Goal: Information Seeking & Learning: Learn about a topic

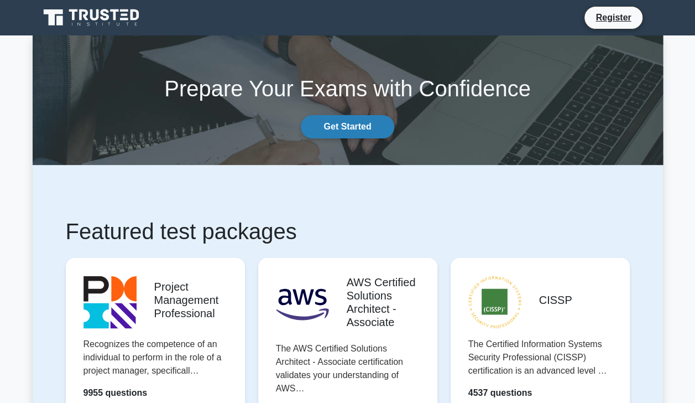
click at [346, 131] on link "Get Started" at bounding box center [347, 126] width 93 height 23
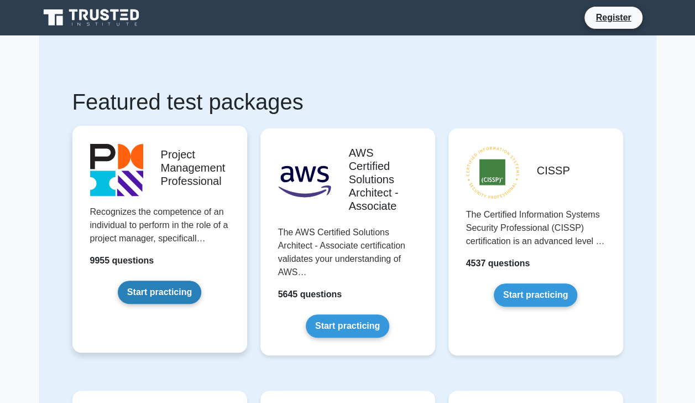
click at [164, 291] on link "Start practicing" at bounding box center [160, 291] width 84 height 23
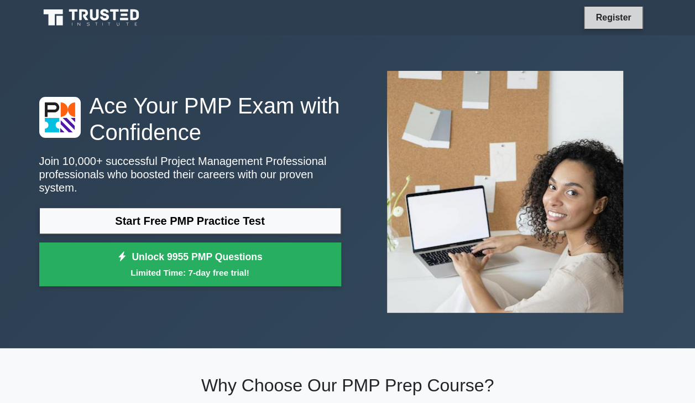
click at [605, 15] on link "Register" at bounding box center [613, 18] width 49 height 14
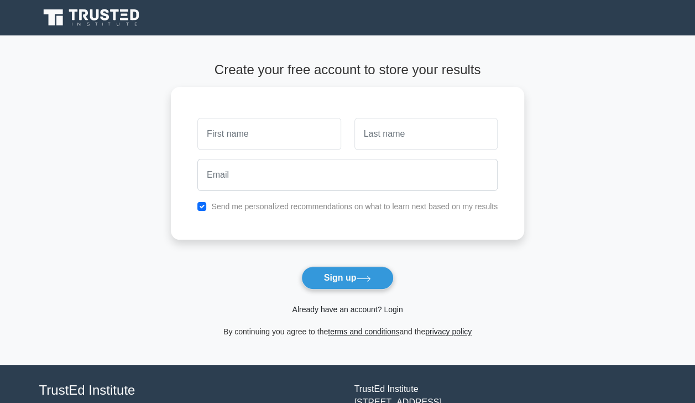
click at [340, 305] on link "Already have an account? Login" at bounding box center [347, 309] width 111 height 9
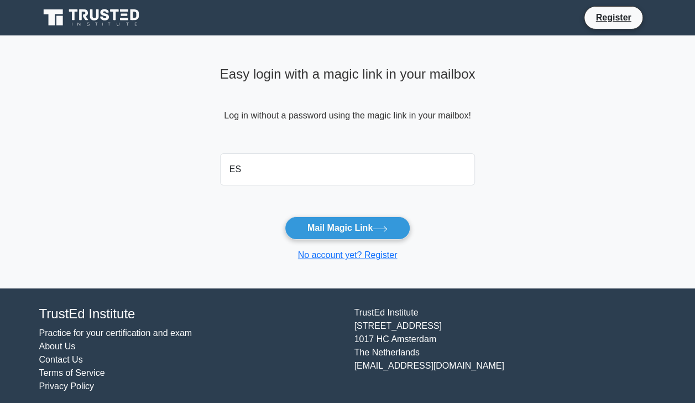
click at [319, 168] on input "ES" at bounding box center [348, 169] width 256 height 32
type input "E"
type input "[EMAIL_ADDRESS][DOMAIN_NAME]"
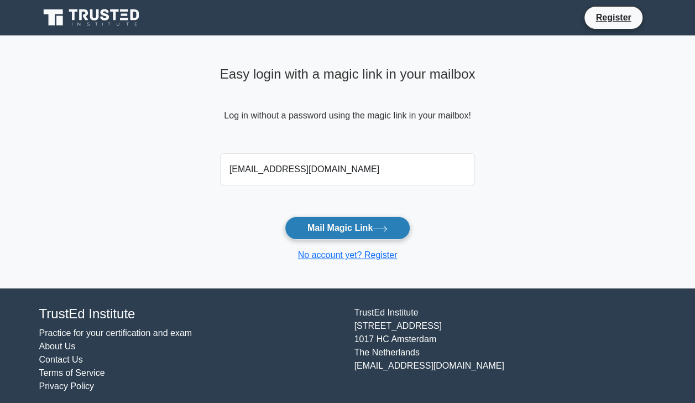
click at [337, 227] on button "Mail Magic Link" at bounding box center [348, 227] width 126 height 23
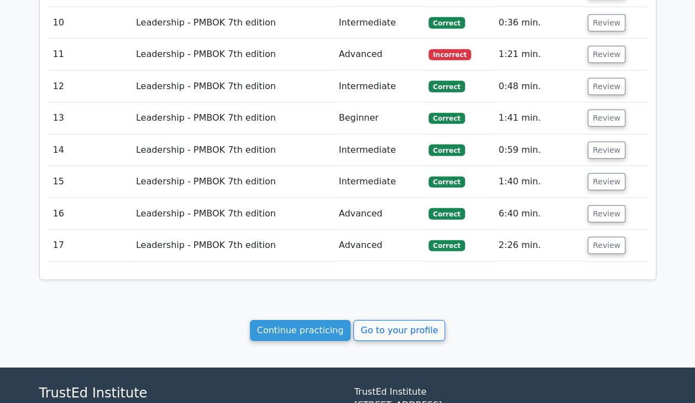
scroll to position [1593, 0]
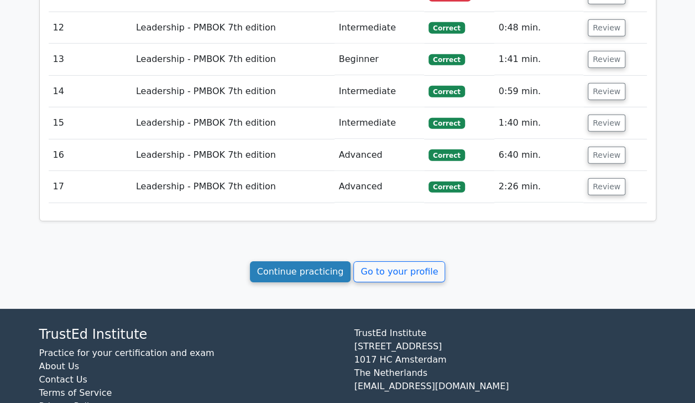
click at [312, 261] on link "Continue practicing" at bounding box center [300, 271] width 101 height 21
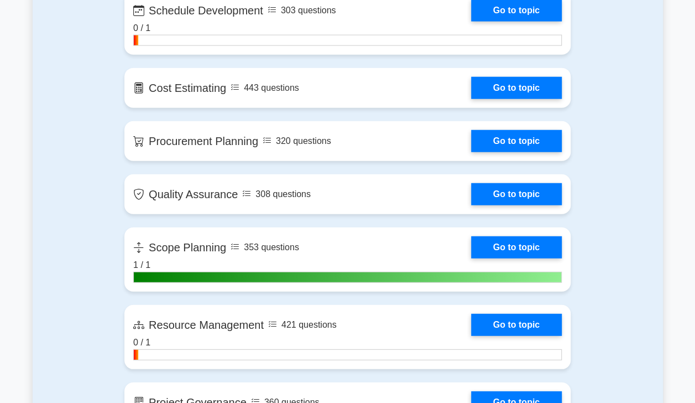
scroll to position [1389, 0]
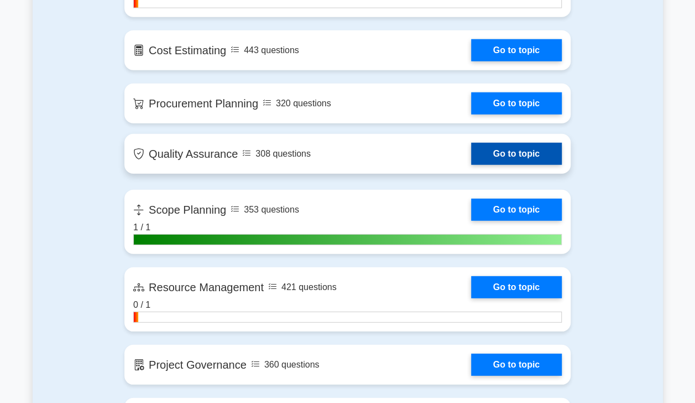
click at [509, 154] on link "Go to topic" at bounding box center [516, 154] width 91 height 22
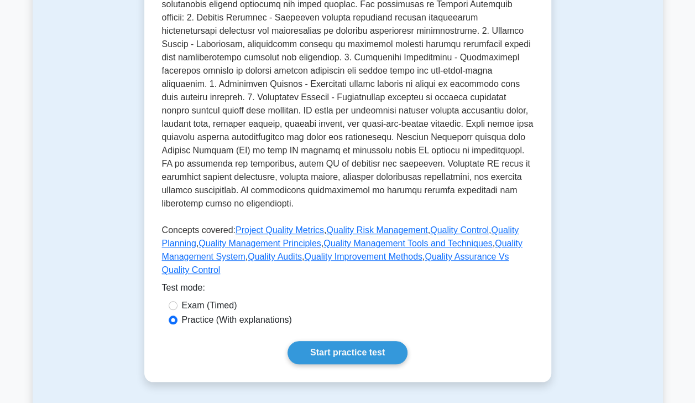
scroll to position [331, 0]
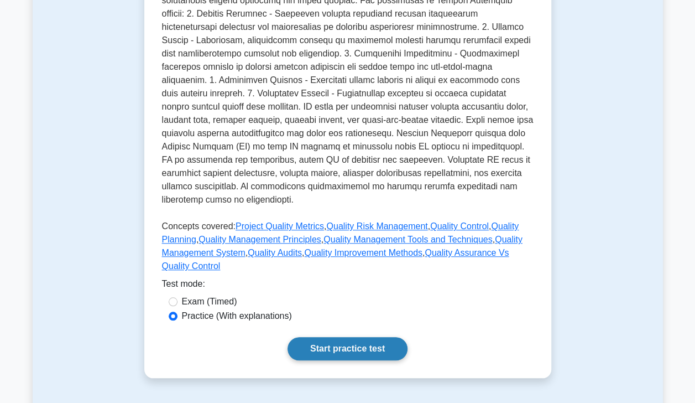
click at [341, 343] on link "Start practice test" at bounding box center [348, 348] width 120 height 23
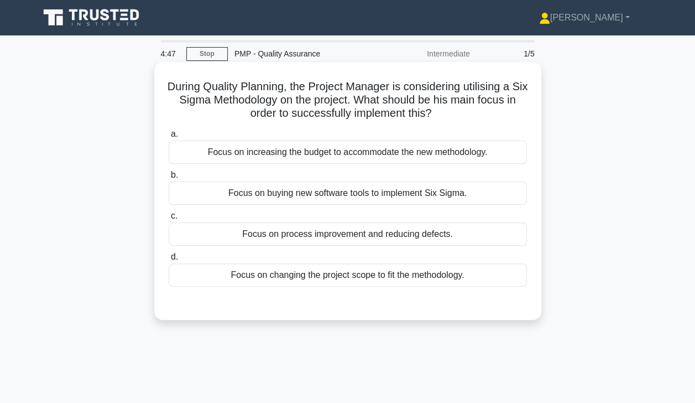
click at [350, 238] on div "Focus on process improvement and reducing defects." at bounding box center [348, 233] width 358 height 23
click at [169, 220] on input "c. Focus on process improvement and reducing defects." at bounding box center [169, 215] width 0 height 7
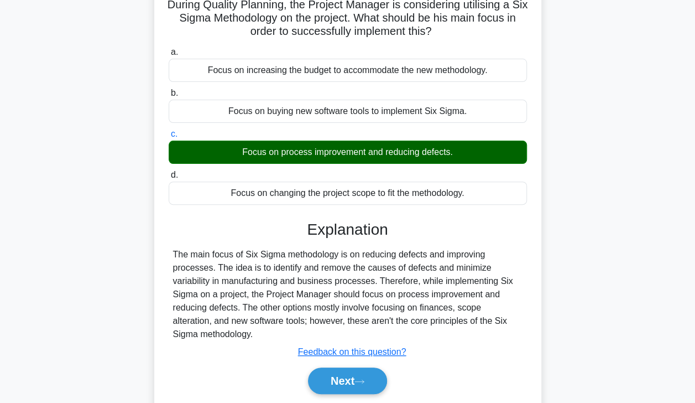
scroll to position [85, 0]
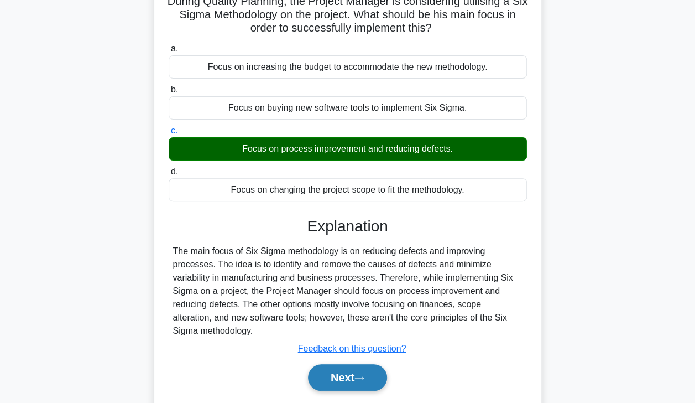
click at [357, 371] on button "Next" at bounding box center [347, 377] width 79 height 27
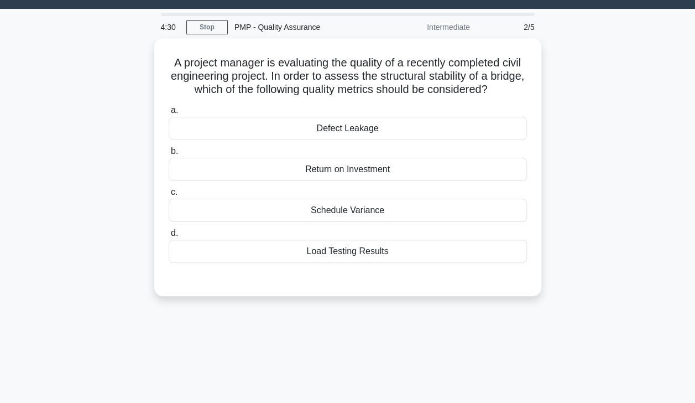
scroll to position [26, 0]
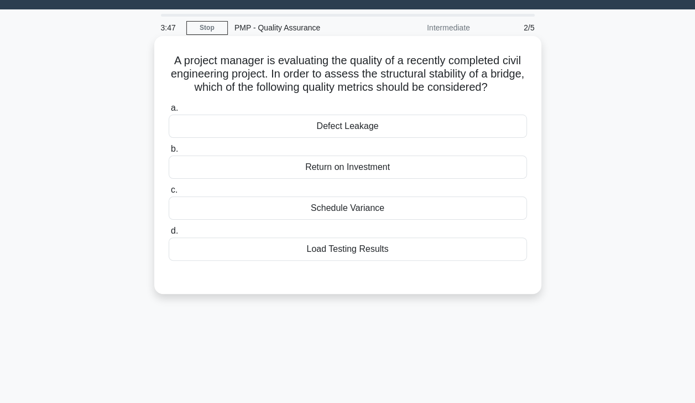
click at [259, 169] on div "Return on Investment" at bounding box center [348, 166] width 358 height 23
click at [169, 153] on input "b. Return on Investment" at bounding box center [169, 148] width 0 height 7
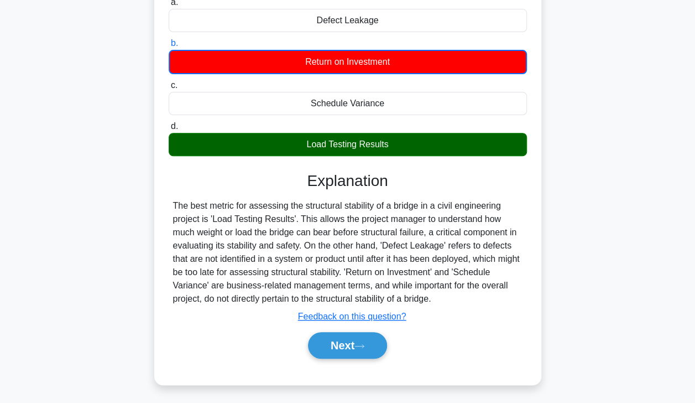
scroll to position [132, 0]
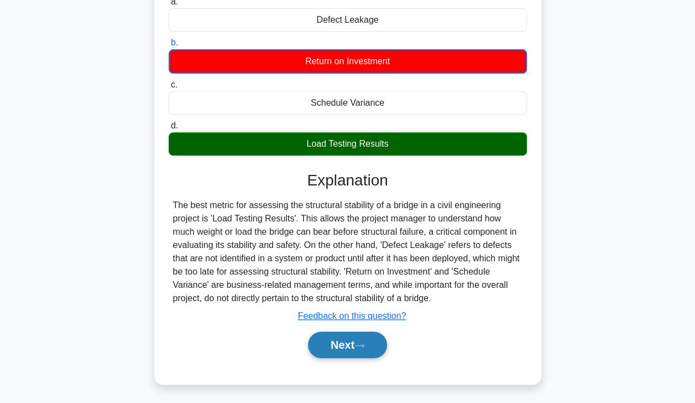
click at [342, 344] on button "Next" at bounding box center [347, 344] width 79 height 27
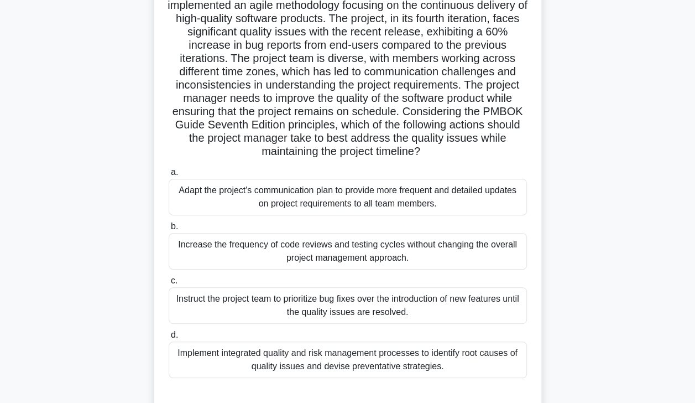
scroll to position [112, 0]
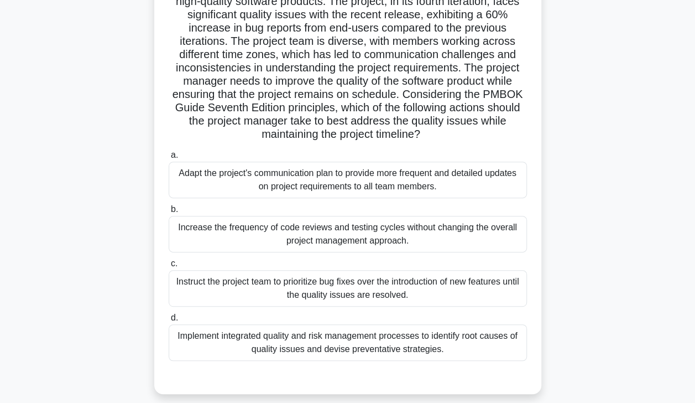
click at [435, 347] on div "Implement integrated quality and risk management processes to identify root cau…" at bounding box center [348, 342] width 358 height 37
click at [169, 321] on input "d. Implement integrated quality and risk management processes to identify root …" at bounding box center [169, 317] width 0 height 7
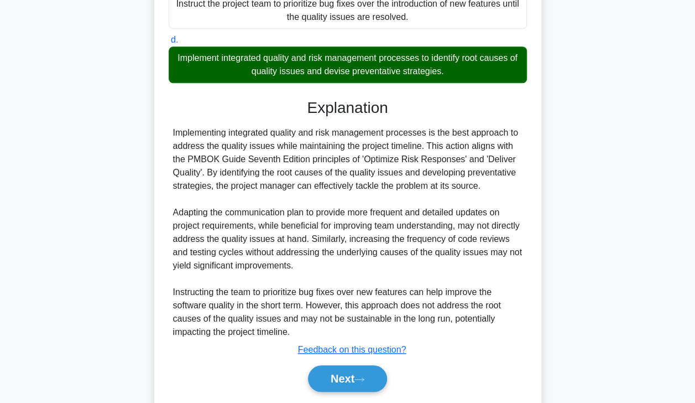
scroll to position [424, 0]
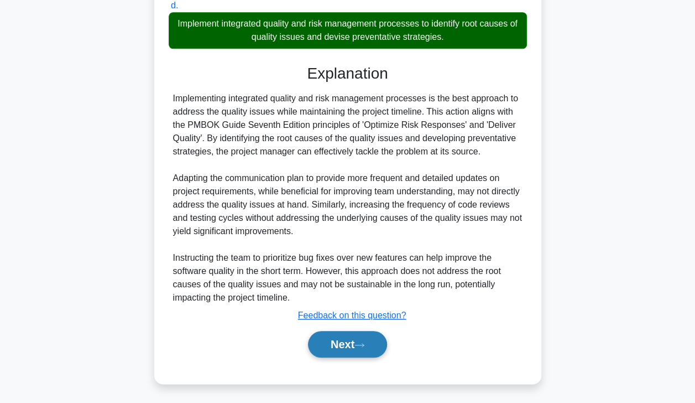
click at [367, 338] on button "Next" at bounding box center [347, 344] width 79 height 27
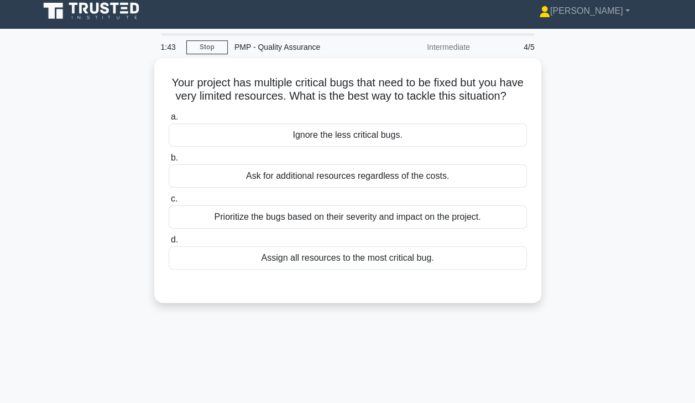
scroll to position [5, 0]
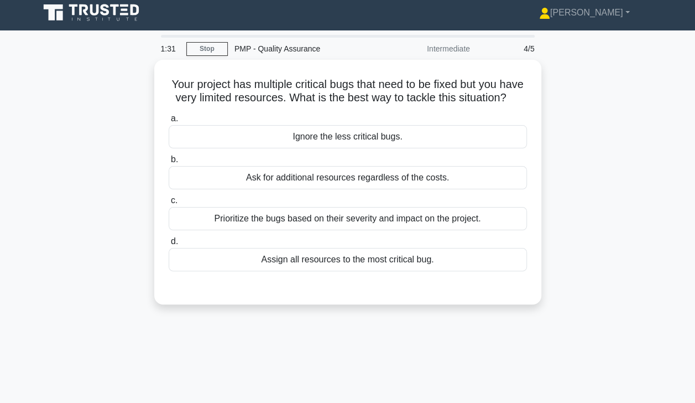
click at [474, 230] on div "Prioritize the bugs based on their severity and impact on the project." at bounding box center [348, 218] width 358 height 23
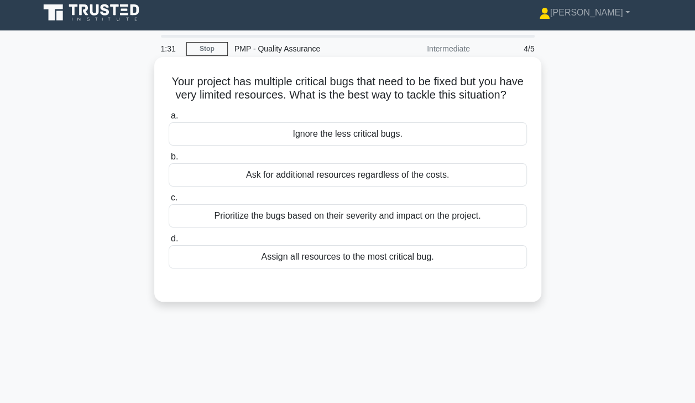
click at [169, 201] on input "c. Prioritize the bugs based on their severity and impact on the project." at bounding box center [169, 197] width 0 height 7
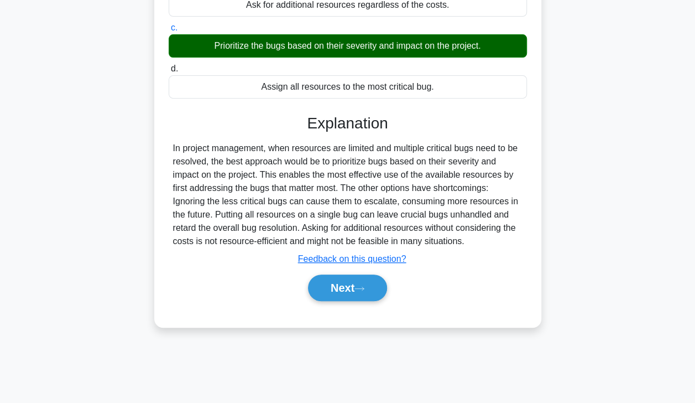
scroll to position [195, 0]
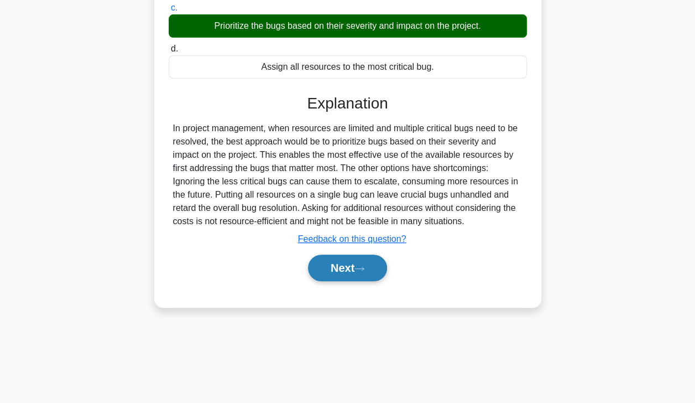
click at [358, 281] on button "Next" at bounding box center [347, 267] width 79 height 27
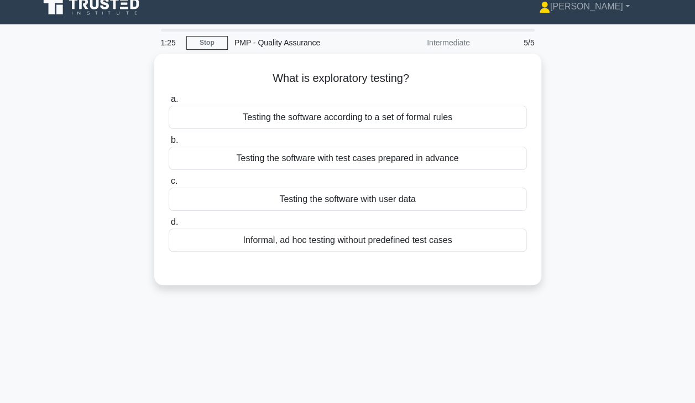
scroll to position [8, 0]
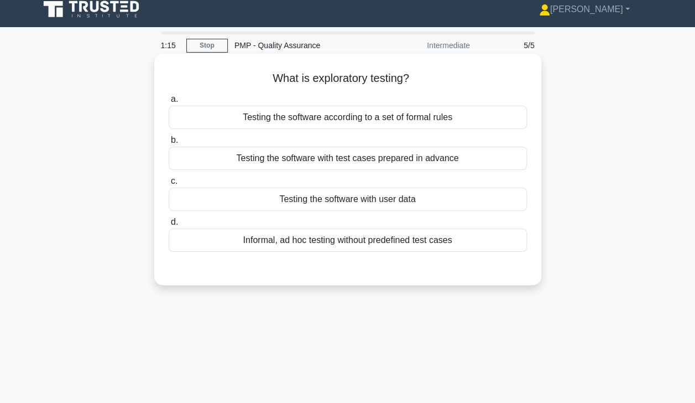
click at [407, 252] on div "Informal, ad hoc testing without predefined test cases" at bounding box center [348, 239] width 358 height 23
click at [169, 226] on input "d. Informal, ad hoc testing without predefined test cases" at bounding box center [169, 221] width 0 height 7
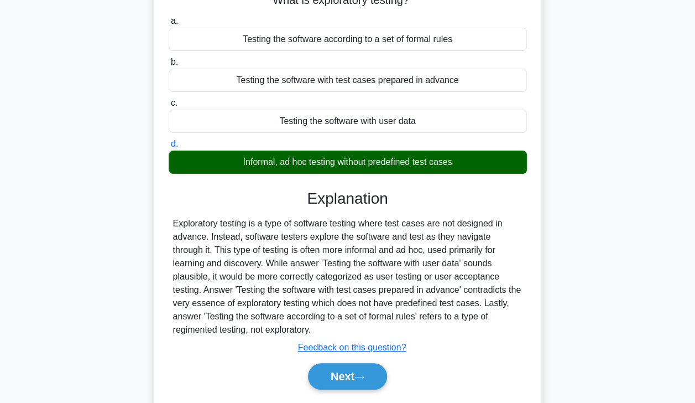
scroll to position [86, 0]
click at [360, 375] on icon at bounding box center [360, 377] width 10 height 6
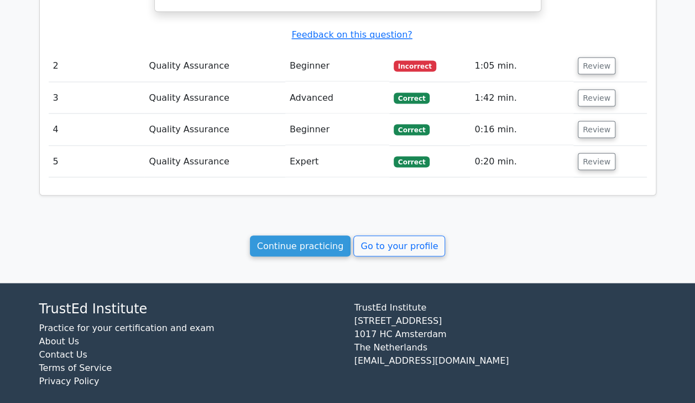
scroll to position [992, 0]
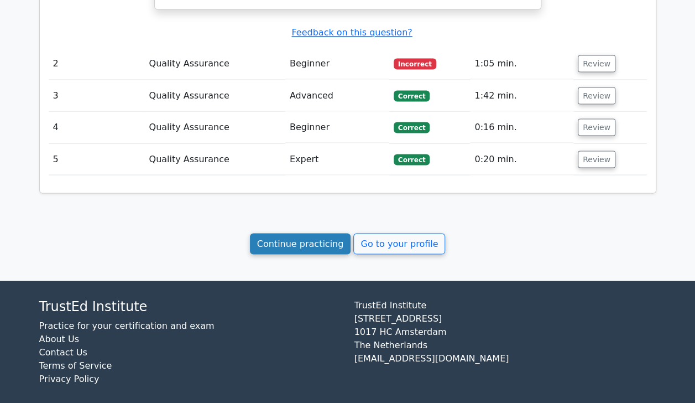
click at [313, 237] on link "Continue practicing" at bounding box center [300, 243] width 101 height 21
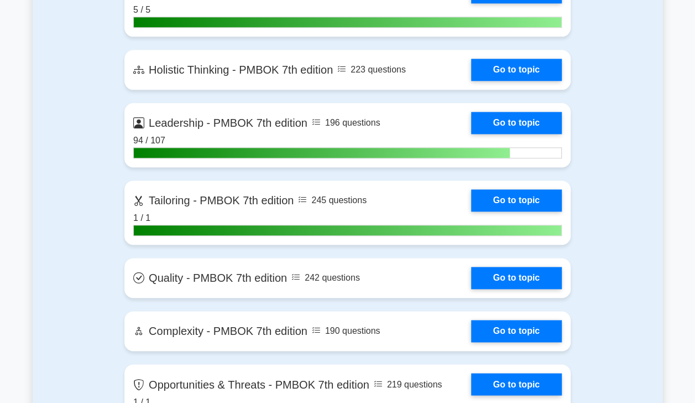
scroll to position [2758, 0]
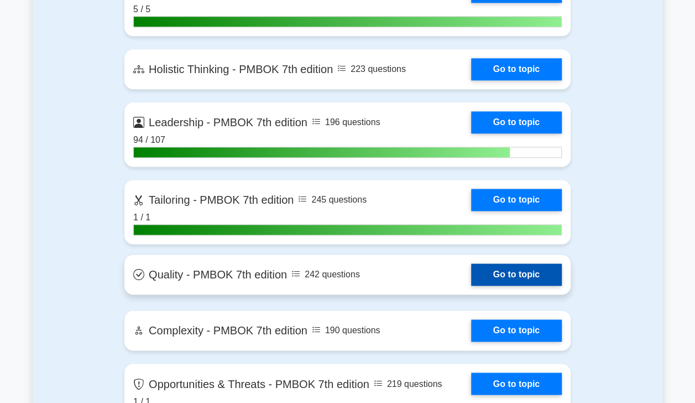
click at [504, 275] on link "Go to topic" at bounding box center [516, 274] width 91 height 22
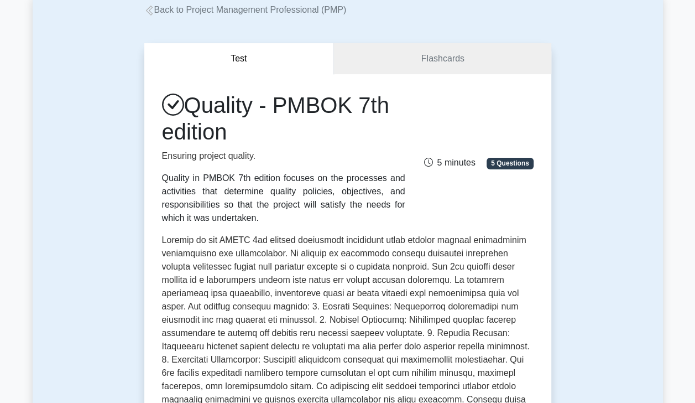
scroll to position [66, 0]
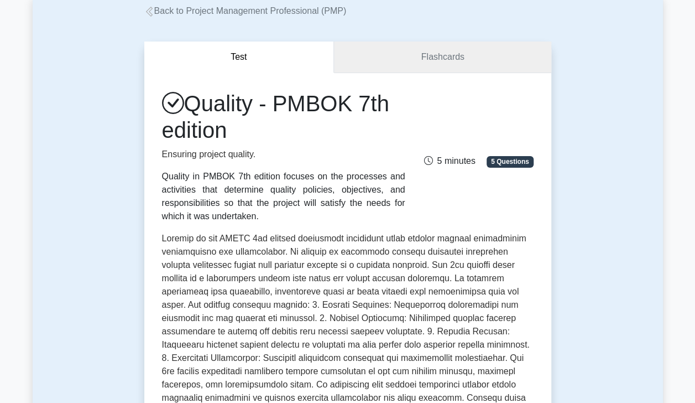
click at [472, 59] on link "Flashcards" at bounding box center [442, 57] width 217 height 32
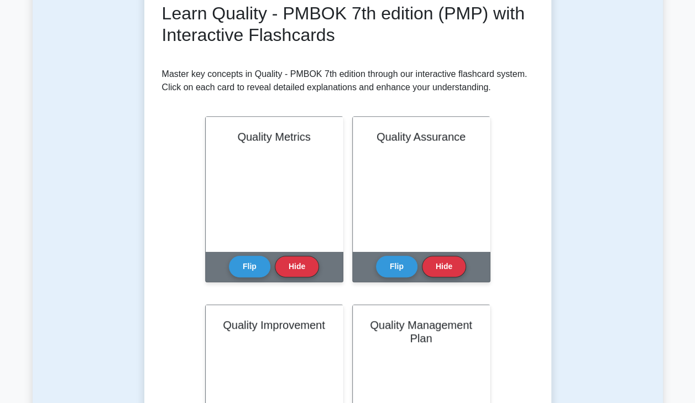
scroll to position [168, 0]
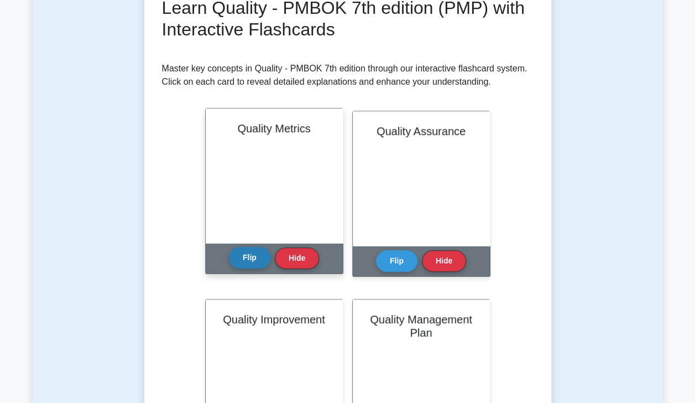
click at [246, 267] on button "Flip" at bounding box center [249, 258] width 41 height 22
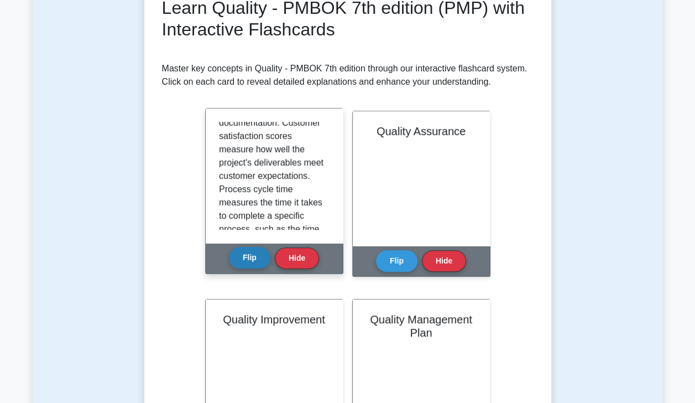
scroll to position [272, 0]
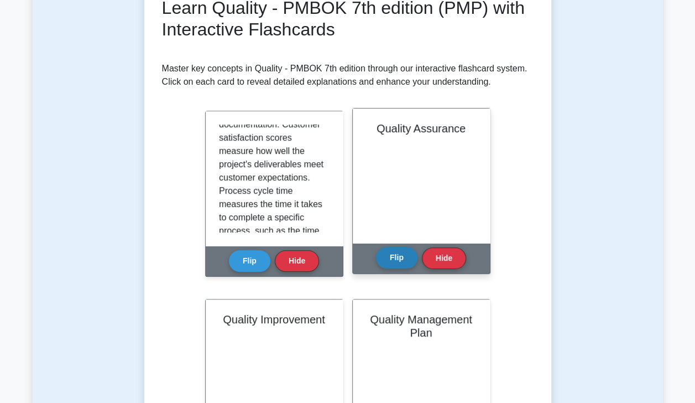
click at [397, 261] on button "Flip" at bounding box center [396, 258] width 41 height 22
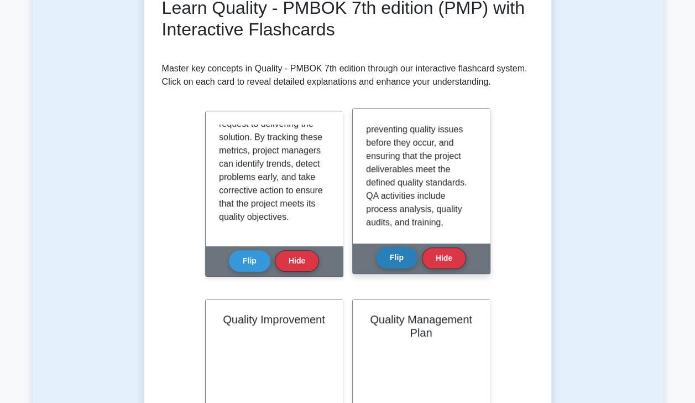
scroll to position [431, 0]
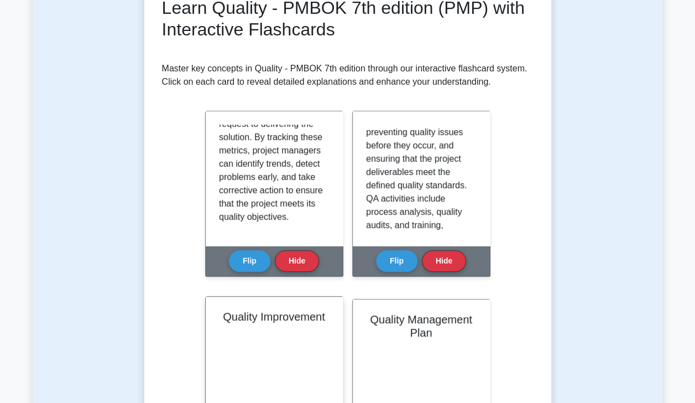
click at [340, 361] on div "Quality Improvement" at bounding box center [274, 363] width 137 height 134
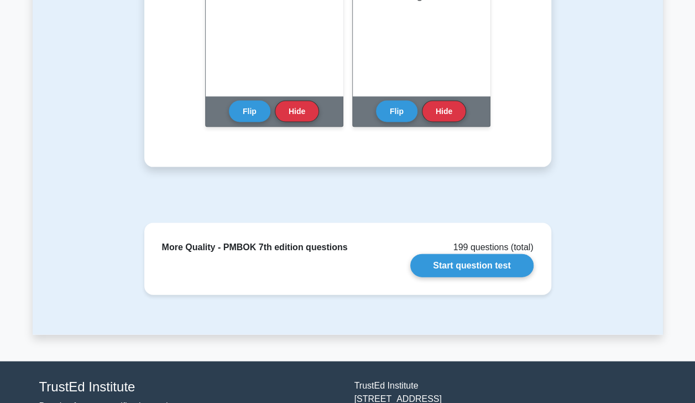
scroll to position [1072, 0]
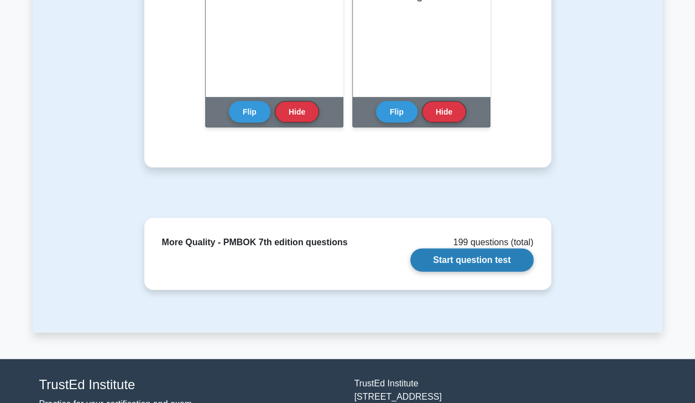
click at [464, 260] on link "Start question test" at bounding box center [471, 259] width 123 height 23
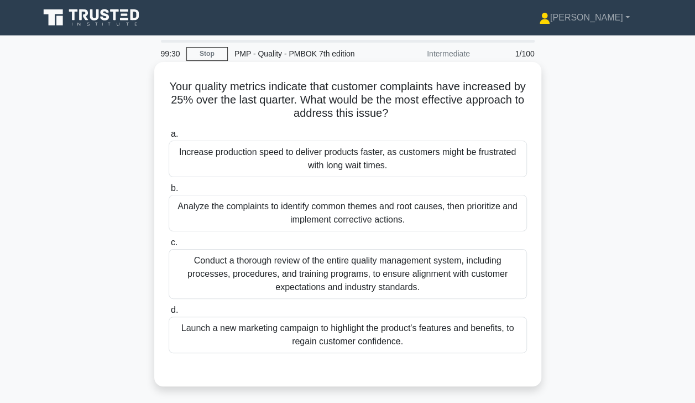
click at [211, 223] on div "Analyze the complaints to identify common themes and root causes, then prioriti…" at bounding box center [348, 213] width 358 height 37
click at [169, 192] on input "b. Analyze the complaints to identify common themes and root causes, then prior…" at bounding box center [169, 188] width 0 height 7
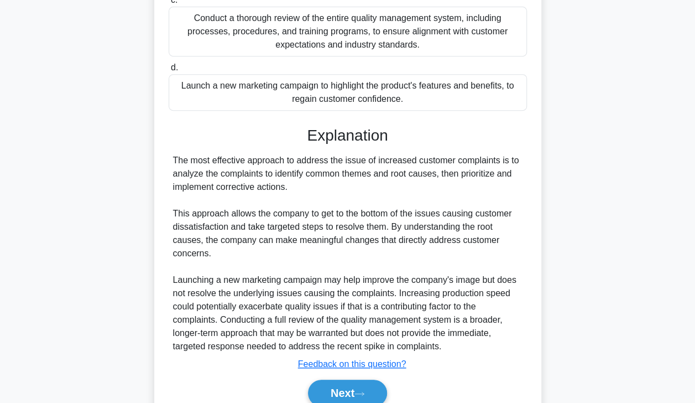
scroll to position [242, 0]
click at [348, 392] on button "Next" at bounding box center [347, 392] width 79 height 27
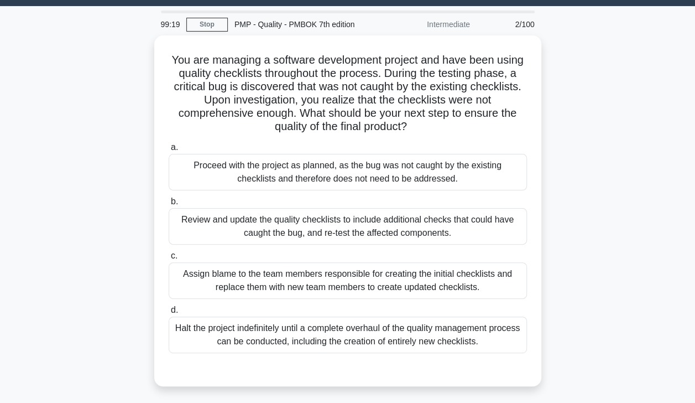
scroll to position [28, 0]
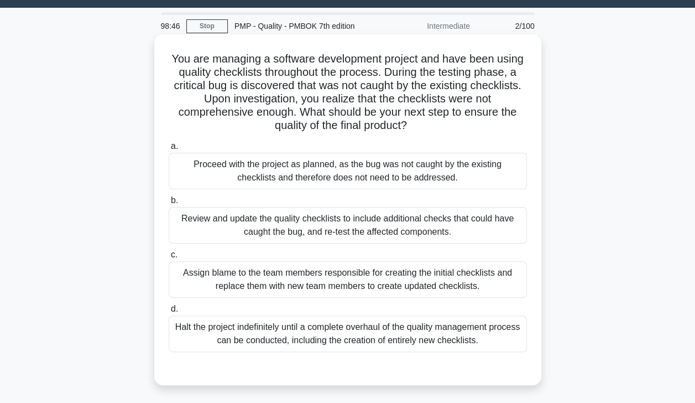
click at [251, 227] on div "Review and update the quality checklists to include additional checks that coul…" at bounding box center [348, 225] width 358 height 37
click at [169, 204] on input "b. Review and update the quality checklists to include additional checks that c…" at bounding box center [169, 200] width 0 height 7
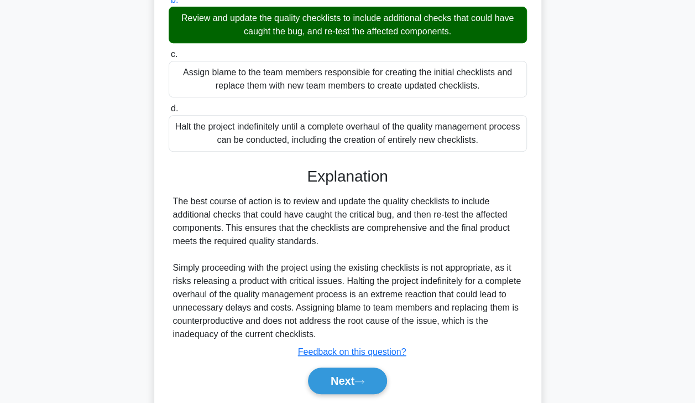
scroll to position [264, 0]
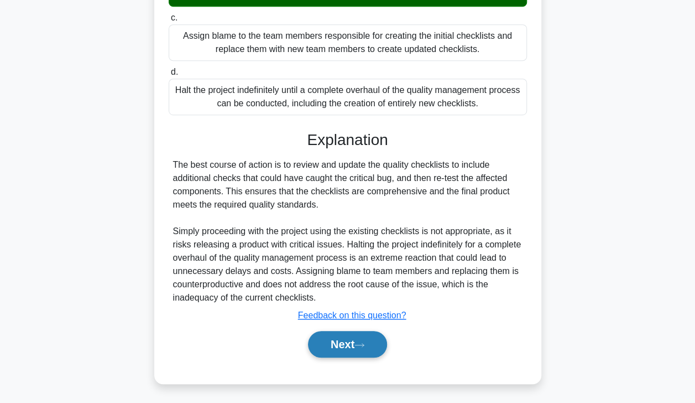
click at [342, 343] on button "Next" at bounding box center [347, 344] width 79 height 27
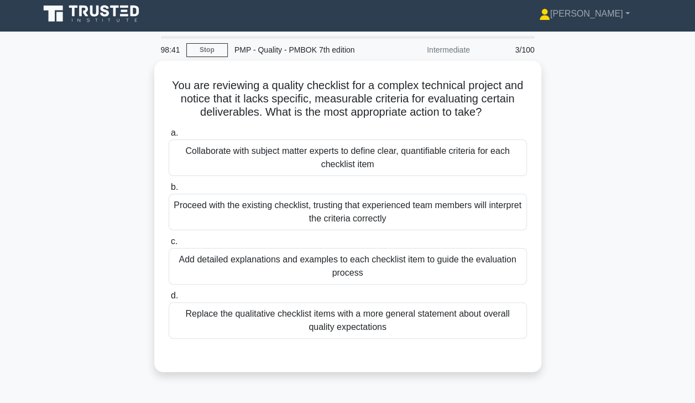
scroll to position [0, 0]
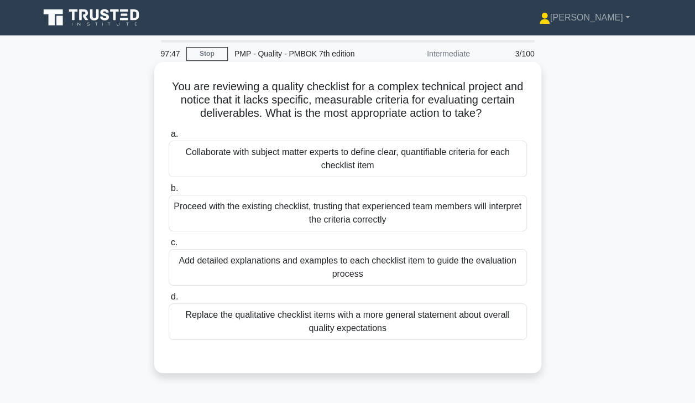
click at [219, 168] on div "Collaborate with subject matter experts to define clear, quantifiable criteria …" at bounding box center [348, 158] width 358 height 37
click at [169, 138] on input "a. Collaborate with subject matter experts to define clear, quantifiable criter…" at bounding box center [169, 134] width 0 height 7
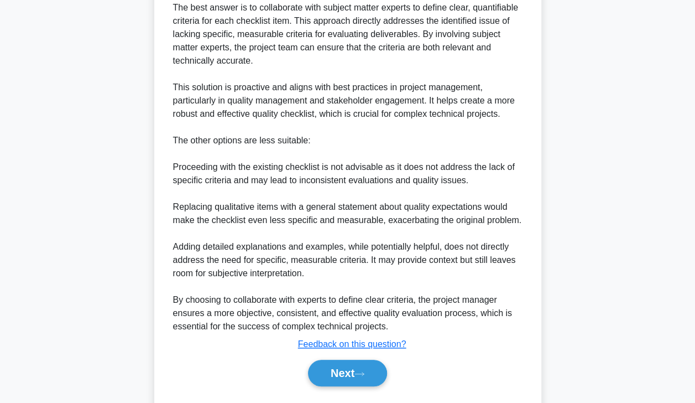
scroll to position [383, 0]
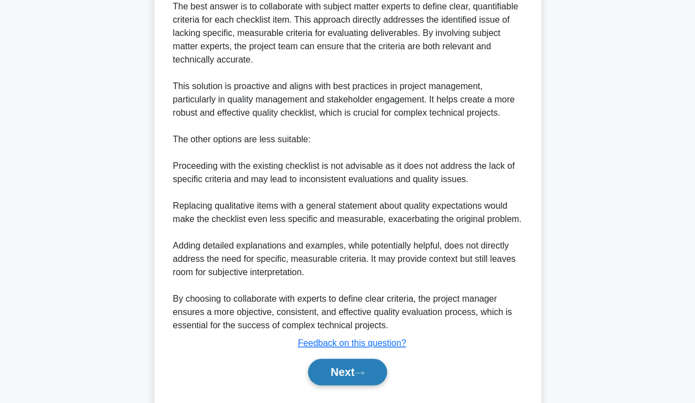
click at [349, 379] on button "Next" at bounding box center [347, 371] width 79 height 27
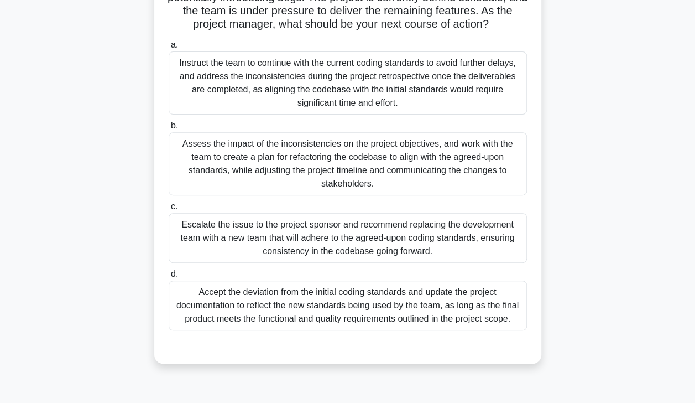
scroll to position [152, 0]
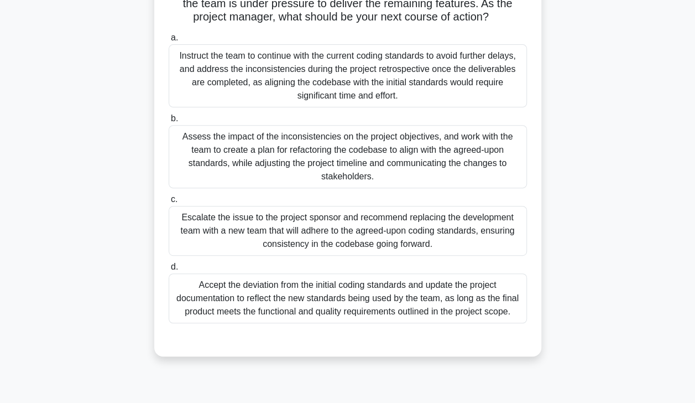
click at [240, 170] on div "Assess the impact of the inconsistencies on the project objectives, and work wi…" at bounding box center [348, 156] width 358 height 63
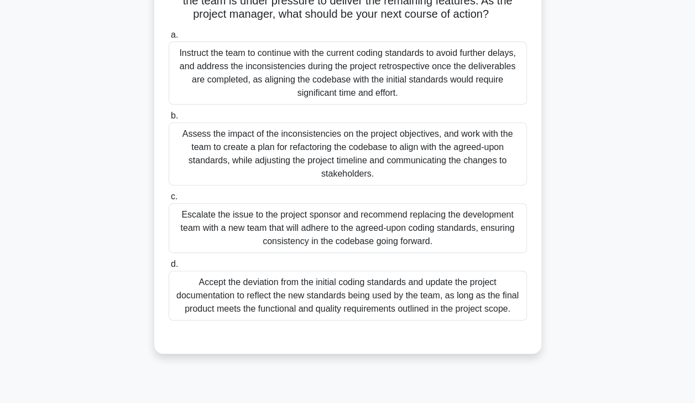
click at [169, 119] on input "b. Assess the impact of the inconsistencies on the project objectives, and work…" at bounding box center [169, 115] width 0 height 7
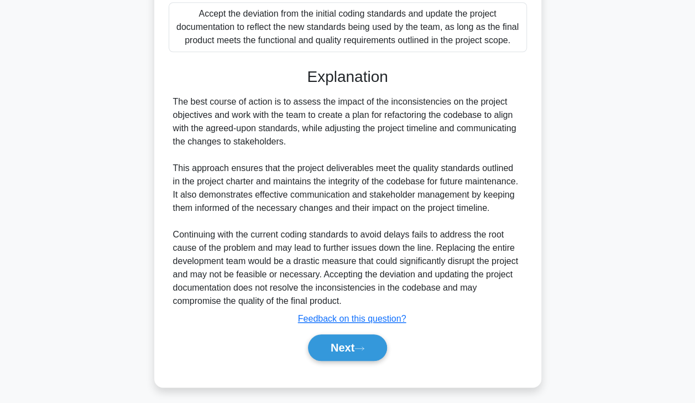
scroll to position [437, 0]
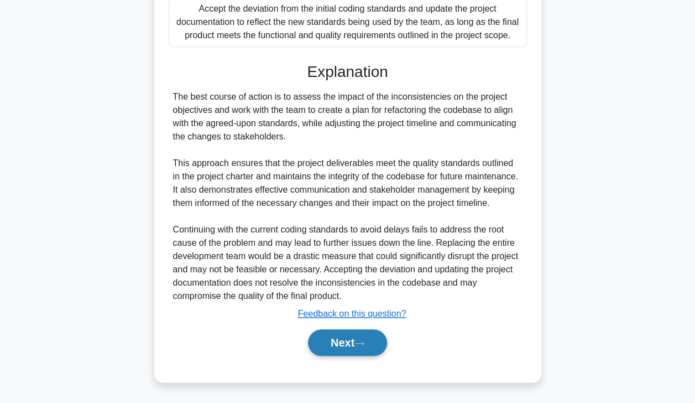
click at [345, 343] on button "Next" at bounding box center [347, 342] width 79 height 27
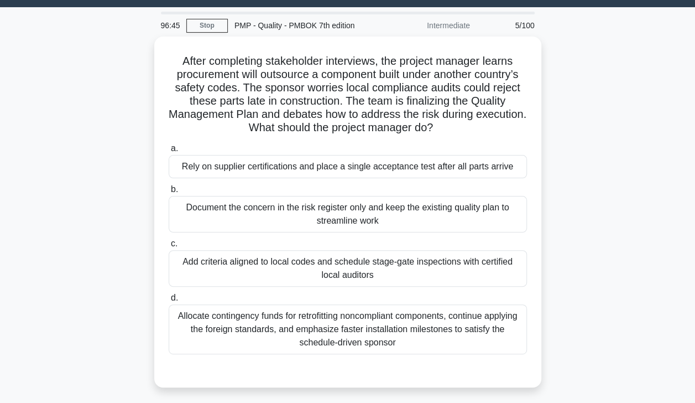
scroll to position [29, 0]
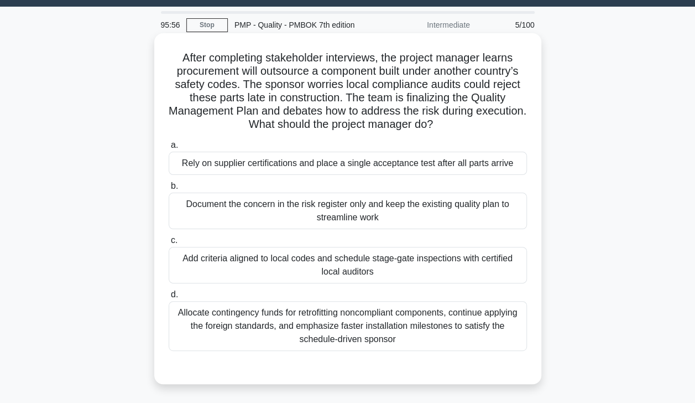
click at [253, 271] on div "Add criteria aligned to local codes and schedule stage-gate inspections with ce…" at bounding box center [348, 265] width 358 height 37
click at [169, 244] on input "c. Add criteria aligned to local codes and schedule stage-gate inspections with…" at bounding box center [169, 240] width 0 height 7
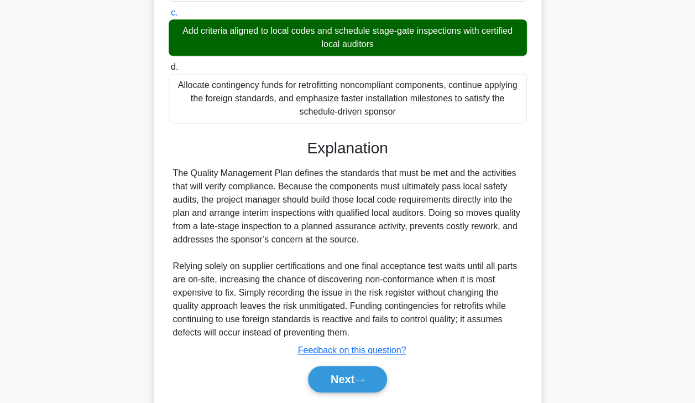
scroll to position [258, 0]
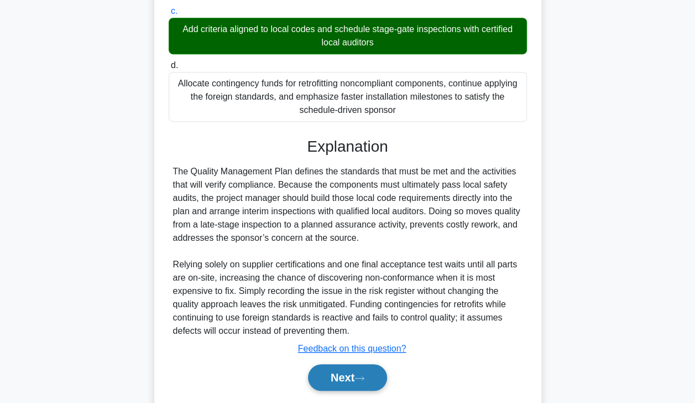
click at [350, 378] on button "Next" at bounding box center [347, 377] width 79 height 27
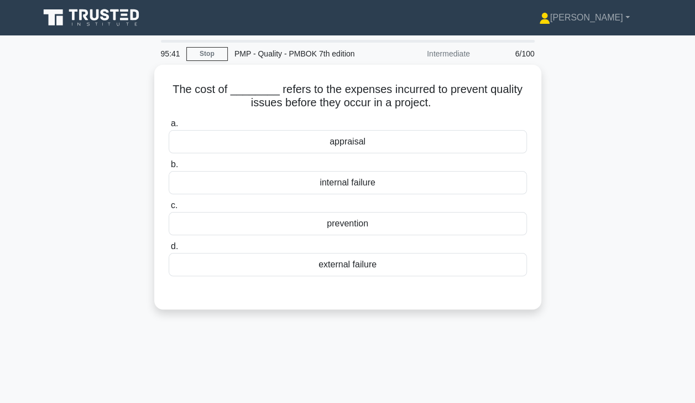
scroll to position [0, 0]
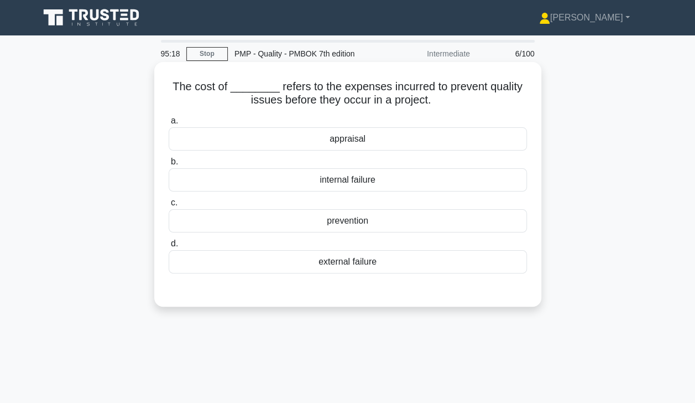
click at [387, 227] on div "prevention" at bounding box center [348, 220] width 358 height 23
click at [169, 206] on input "c. prevention" at bounding box center [169, 202] width 0 height 7
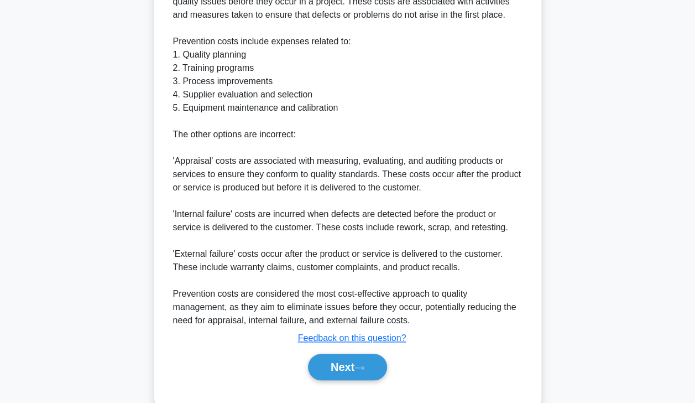
scroll to position [384, 0]
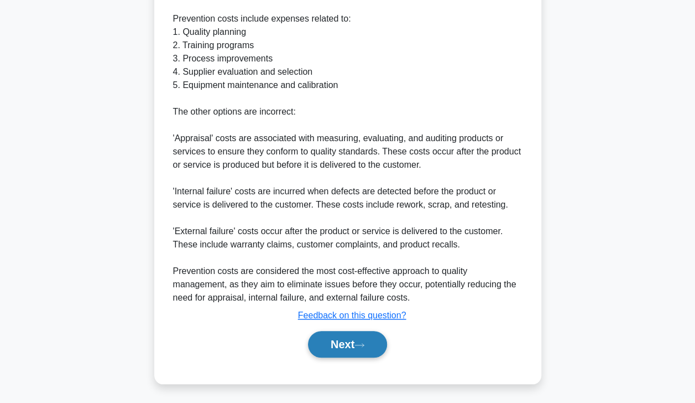
click at [341, 348] on button "Next" at bounding box center [347, 344] width 79 height 27
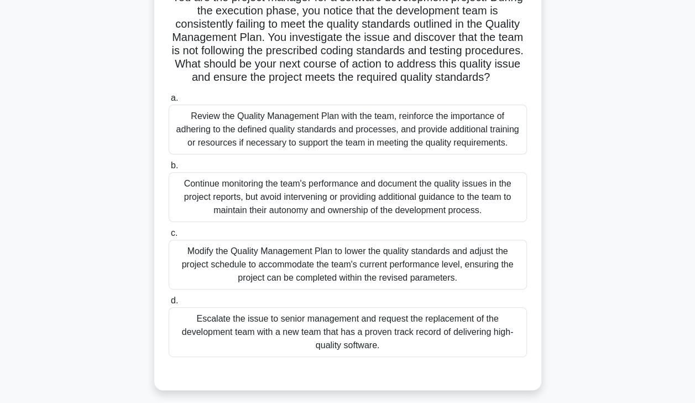
scroll to position [92, 0]
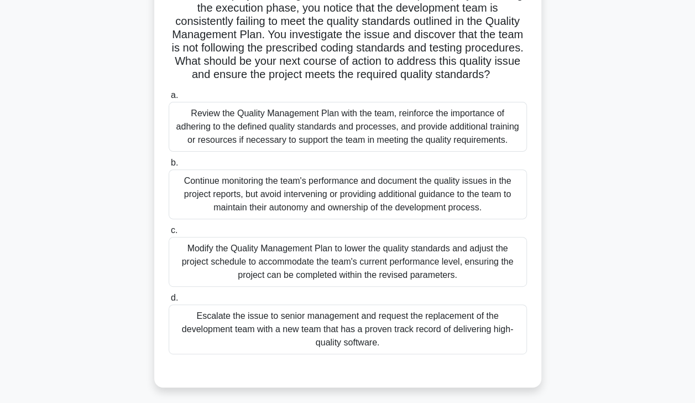
click at [185, 143] on div "Review the Quality Management Plan with the team, reinforce the importance of a…" at bounding box center [348, 127] width 358 height 50
click at [169, 99] on input "a. Review the Quality Management Plan with the team, reinforce the importance o…" at bounding box center [169, 95] width 0 height 7
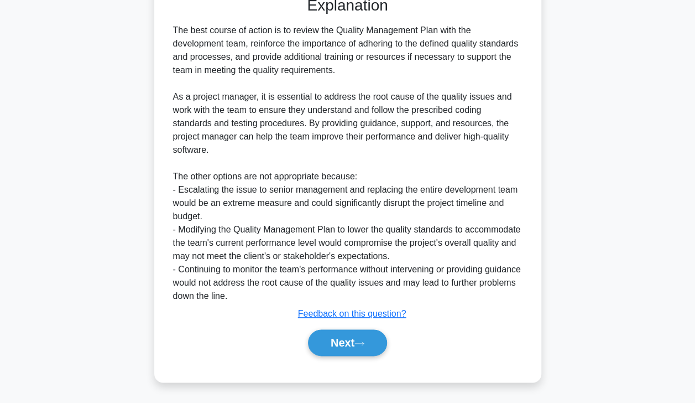
scroll to position [490, 0]
click at [341, 340] on button "Next" at bounding box center [347, 342] width 79 height 27
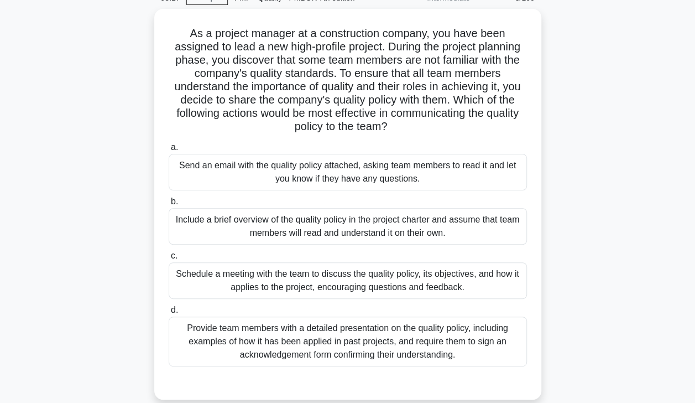
scroll to position [53, 0]
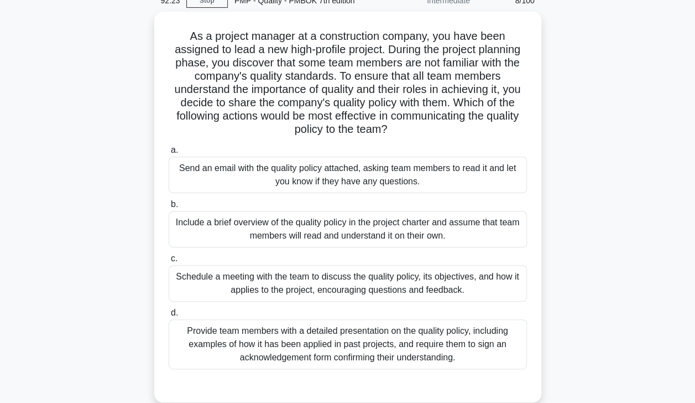
click at [436, 279] on div "Schedule a meeting with the team to discuss the quality policy, its objectives,…" at bounding box center [348, 283] width 358 height 37
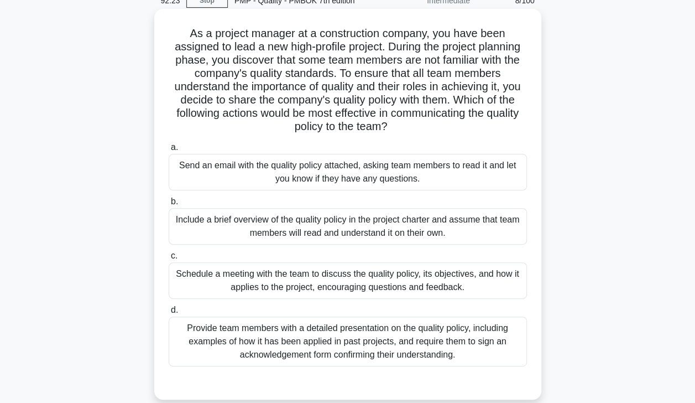
click at [169, 259] on input "c. Schedule a meeting with the team to discuss the quality policy, its objectiv…" at bounding box center [169, 255] width 0 height 7
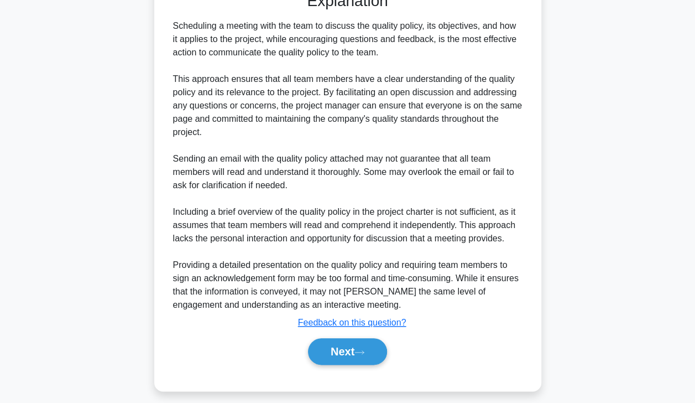
scroll to position [450, 0]
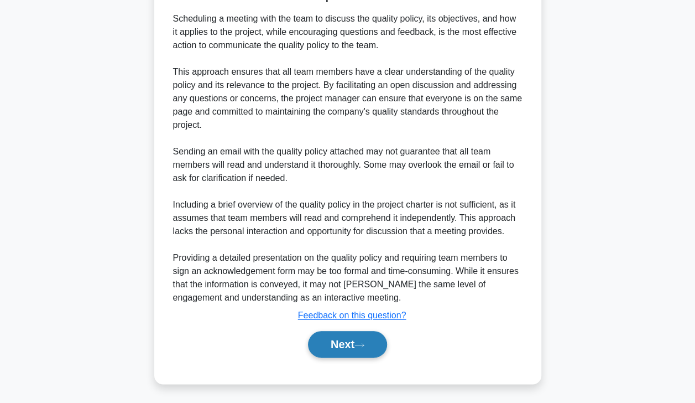
click at [356, 342] on button "Next" at bounding box center [347, 344] width 79 height 27
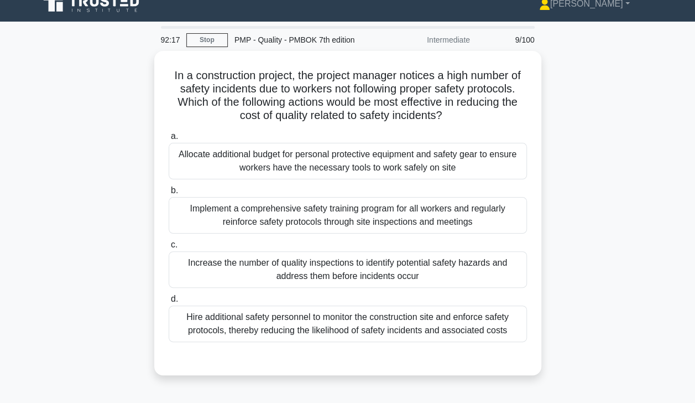
scroll to position [13, 0]
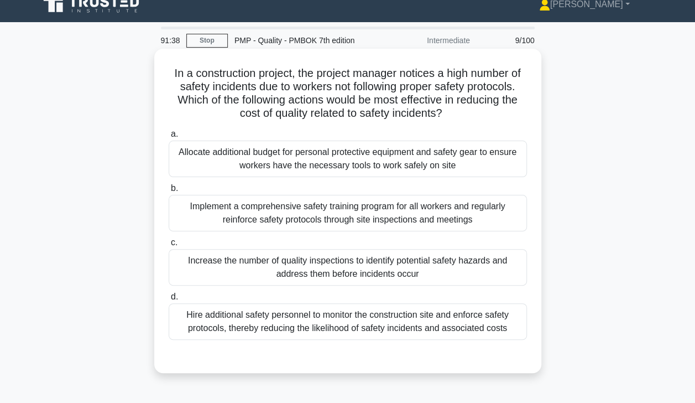
click at [419, 212] on div "Implement a comprehensive safety training program for all workers and regularly…" at bounding box center [348, 213] width 358 height 37
click at [169, 192] on input "b. Implement a comprehensive safety training program for all workers and regula…" at bounding box center [169, 188] width 0 height 7
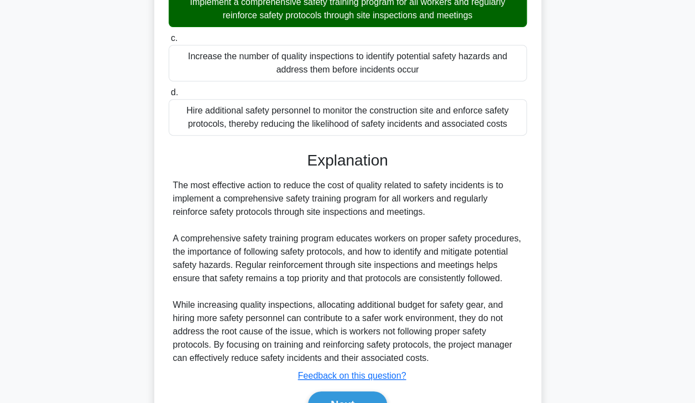
scroll to position [278, 0]
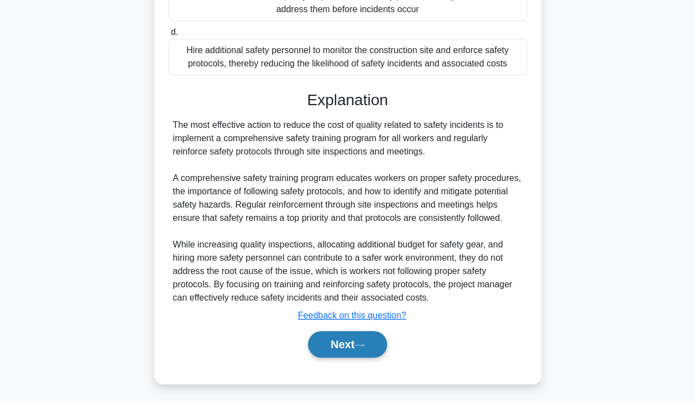
click at [360, 346] on icon at bounding box center [360, 345] width 10 height 6
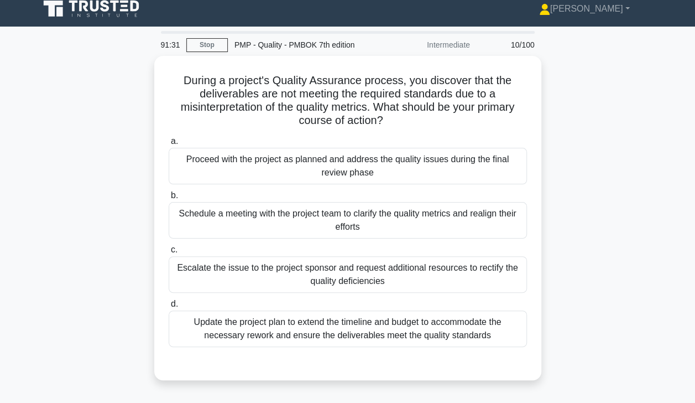
scroll to position [5, 0]
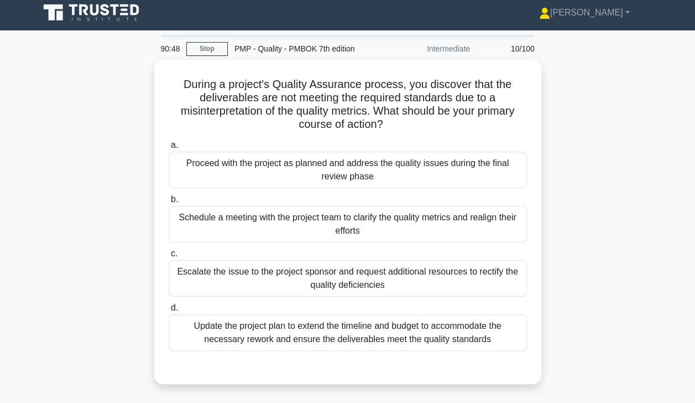
click at [436, 223] on div "Schedule a meeting with the project team to clarify the quality metrics and rea…" at bounding box center [348, 224] width 358 height 37
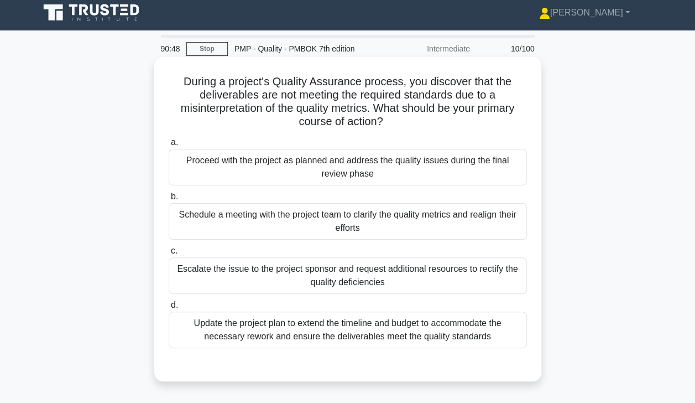
click at [169, 200] on input "b. Schedule a meeting with the project team to clarify the quality metrics and …" at bounding box center [169, 196] width 0 height 7
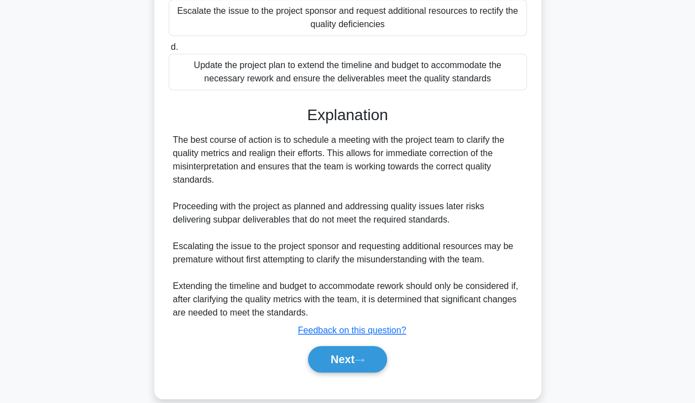
scroll to position [278, 0]
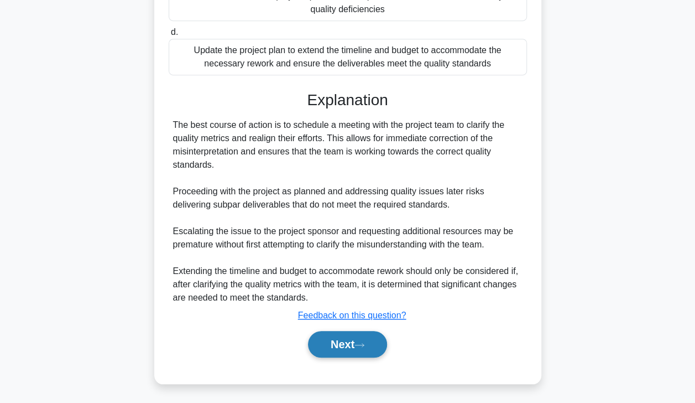
click at [361, 342] on icon at bounding box center [360, 345] width 10 height 6
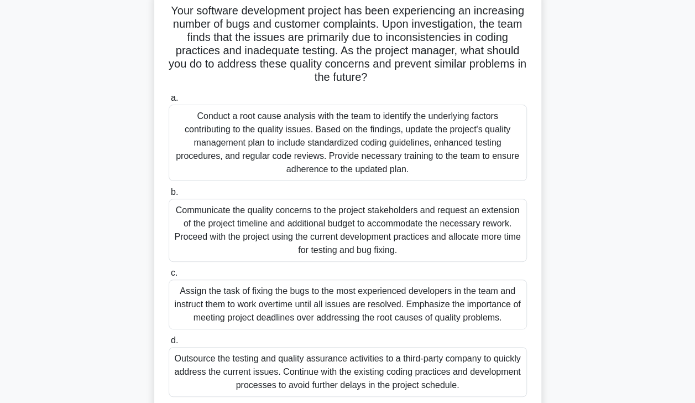
scroll to position [81, 0]
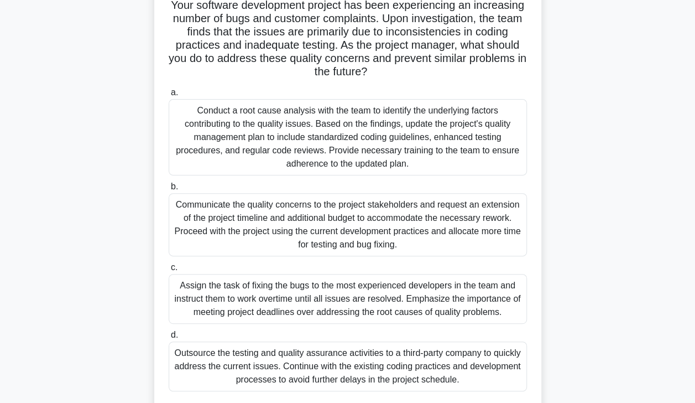
click at [382, 138] on div "Conduct a root cause analysis with the team to identify the underlying factors …" at bounding box center [348, 137] width 358 height 76
click at [169, 96] on input "a. Conduct a root cause analysis with the team to identify the underlying facto…" at bounding box center [169, 92] width 0 height 7
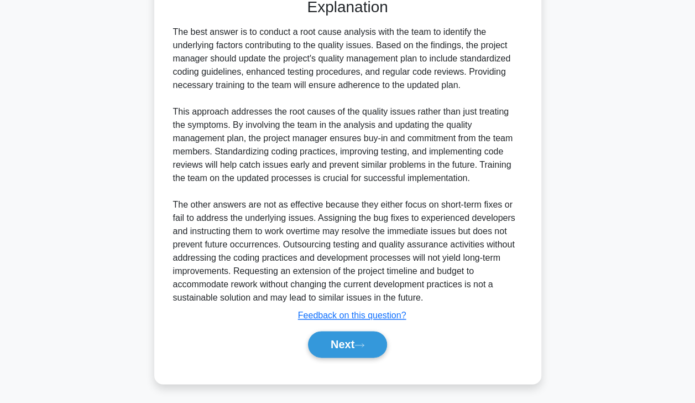
scroll to position [490, 0]
click at [351, 341] on button "Next" at bounding box center [347, 344] width 79 height 27
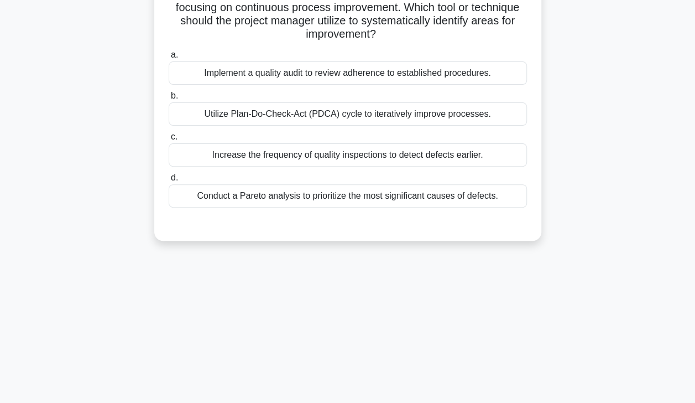
scroll to position [0, 0]
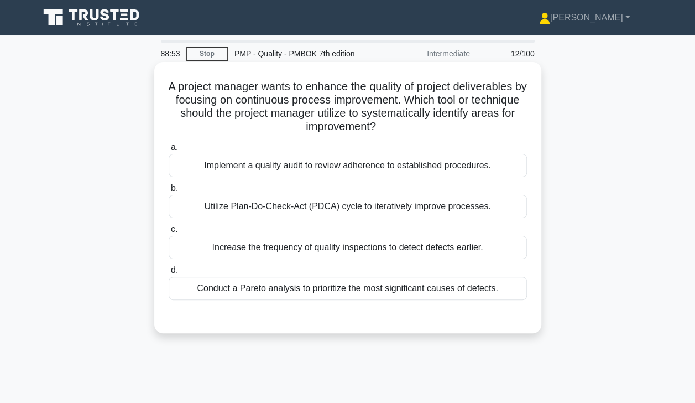
click at [473, 210] on div "Utilize Plan-Do-Check-Act (PDCA) cycle to iteratively improve processes." at bounding box center [348, 206] width 358 height 23
click at [169, 192] on input "b. Utilize Plan-Do-Check-Act (PDCA) cycle to iteratively improve processes." at bounding box center [169, 188] width 0 height 7
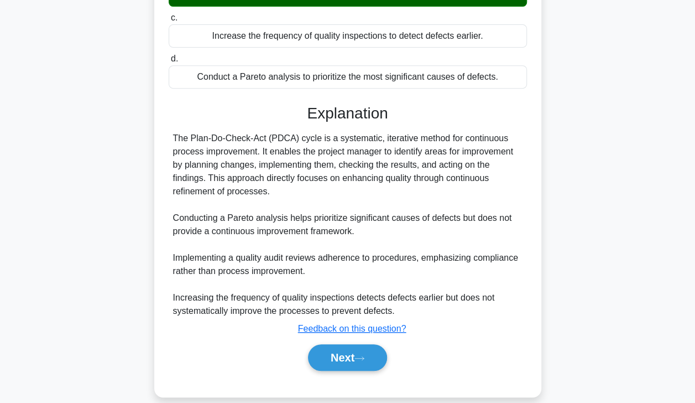
scroll to position [225, 0]
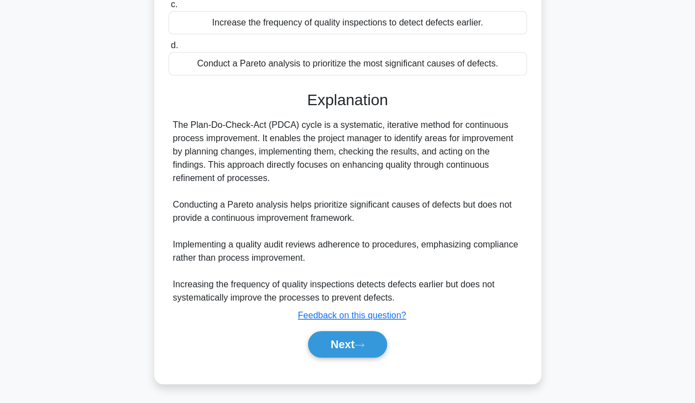
click at [343, 342] on button "Next" at bounding box center [347, 344] width 79 height 27
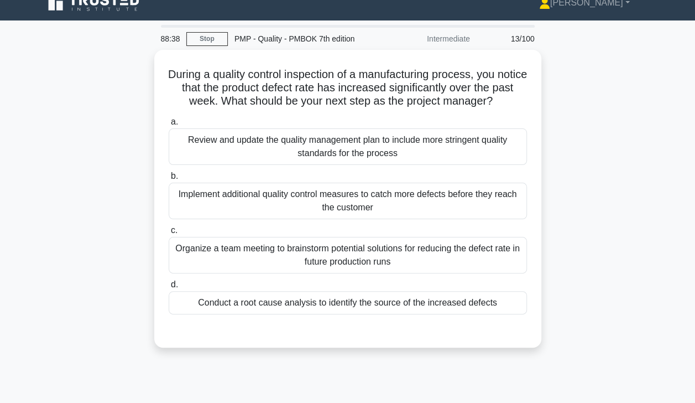
scroll to position [13, 0]
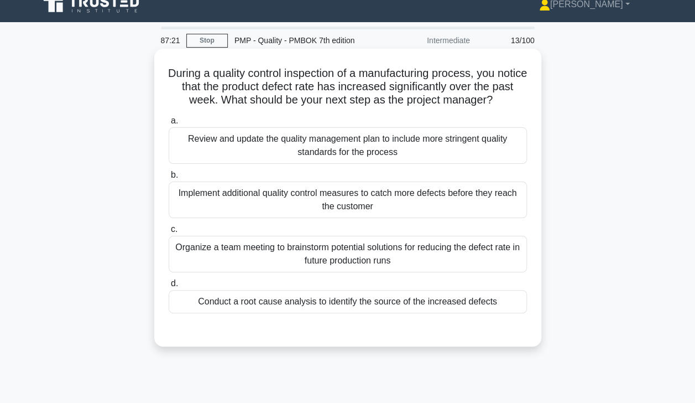
click at [199, 306] on div "Conduct a root cause analysis to identify the source of the increased defects" at bounding box center [348, 301] width 358 height 23
click at [169, 287] on input "d. Conduct a root cause analysis to identify the source of the increased defects" at bounding box center [169, 283] width 0 height 7
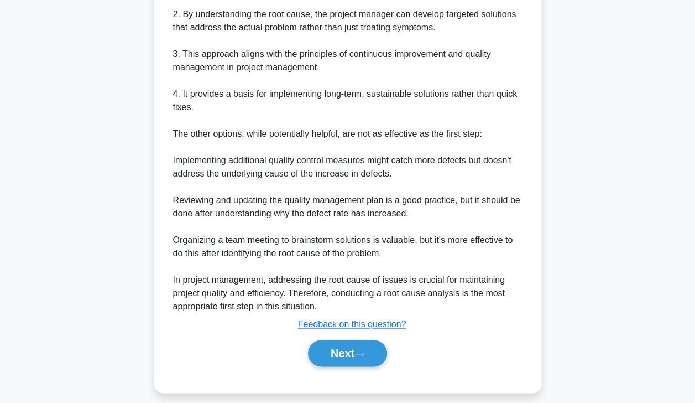
scroll to position [490, 0]
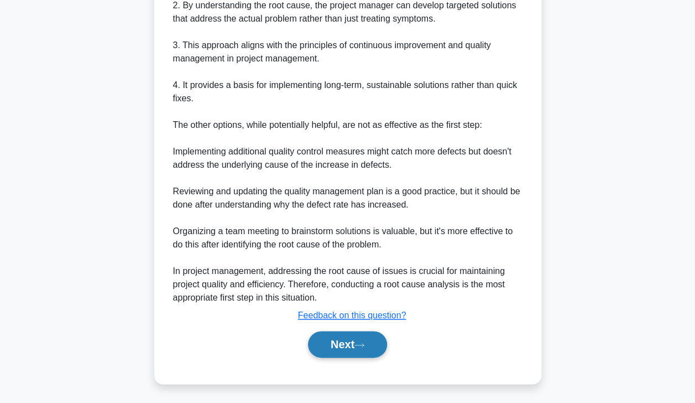
click at [345, 351] on button "Next" at bounding box center [347, 344] width 79 height 27
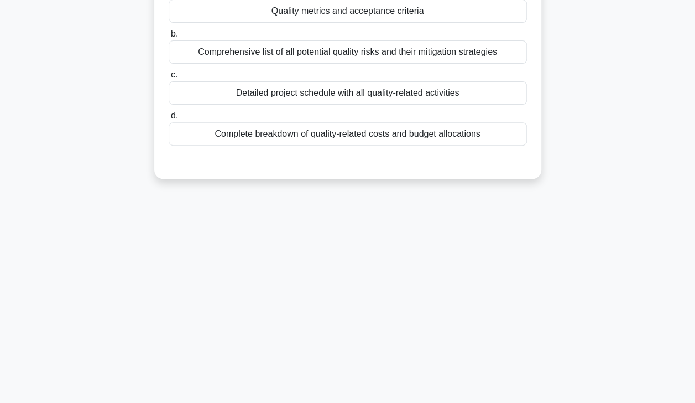
scroll to position [0, 0]
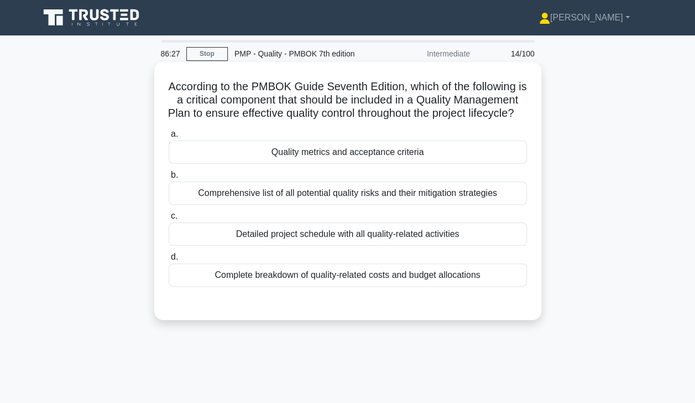
click at [309, 164] on div "Quality metrics and acceptance criteria" at bounding box center [348, 151] width 358 height 23
click at [169, 138] on input "a. Quality metrics and acceptance criteria" at bounding box center [169, 134] width 0 height 7
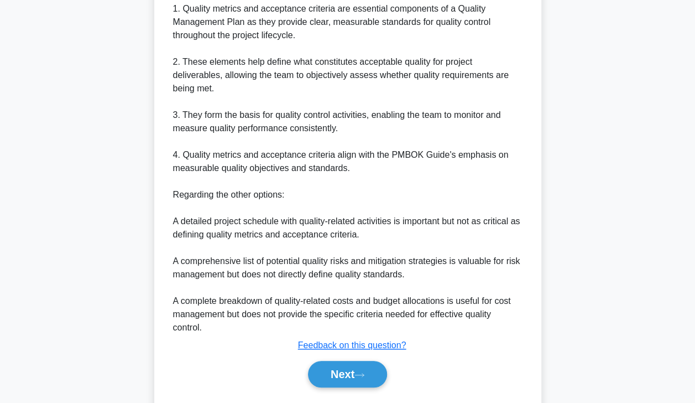
scroll to position [384, 0]
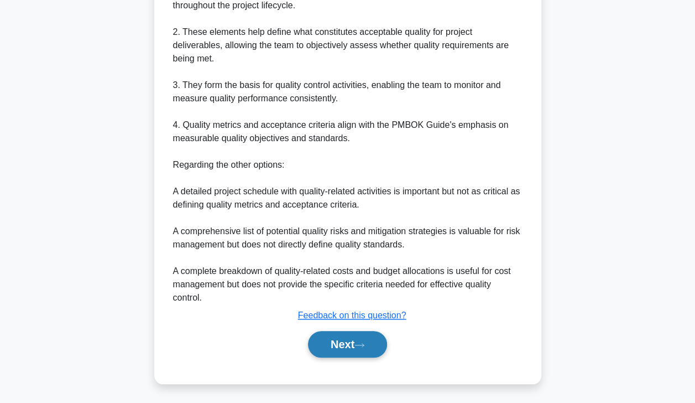
click at [353, 343] on button "Next" at bounding box center [347, 344] width 79 height 27
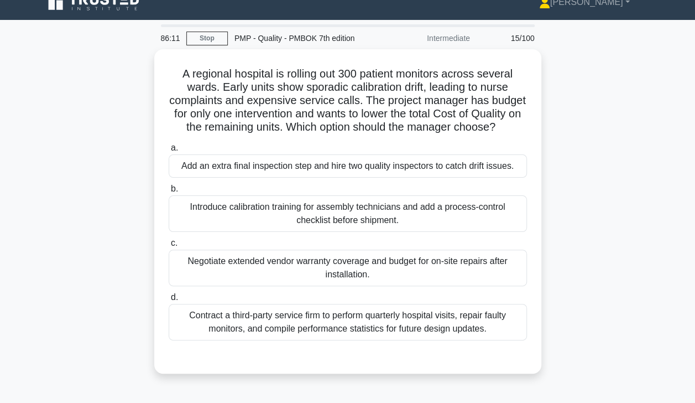
scroll to position [13, 0]
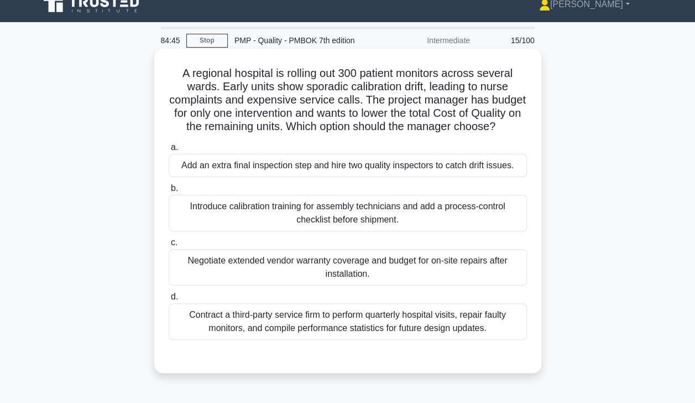
click at [361, 226] on div "Introduce calibration training for assembly technicians and add a process-contr…" at bounding box center [348, 213] width 358 height 37
click at [169, 192] on input "b. Introduce calibration training for assembly technicians and add a process-co…" at bounding box center [169, 188] width 0 height 7
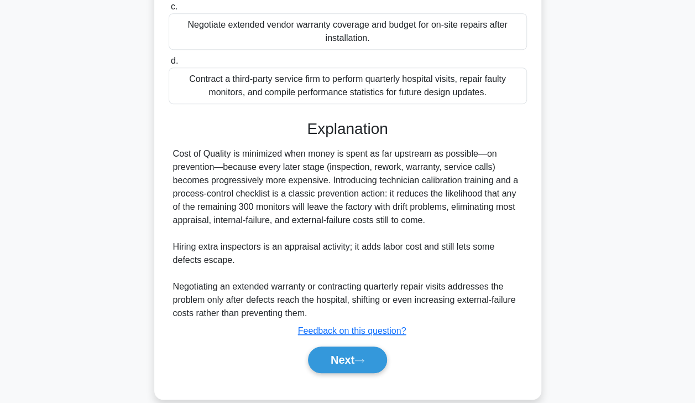
scroll to position [278, 0]
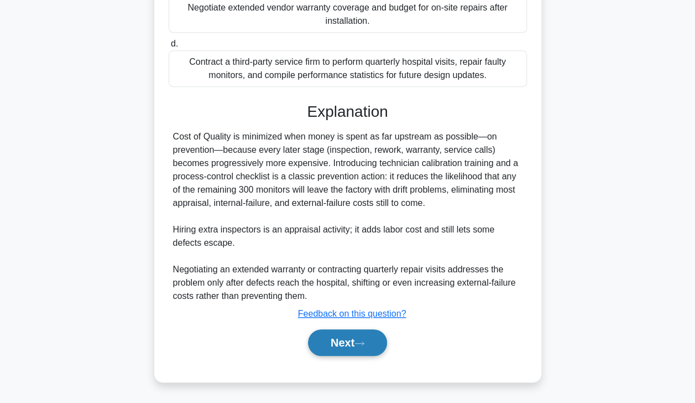
click at [345, 345] on button "Next" at bounding box center [347, 342] width 79 height 27
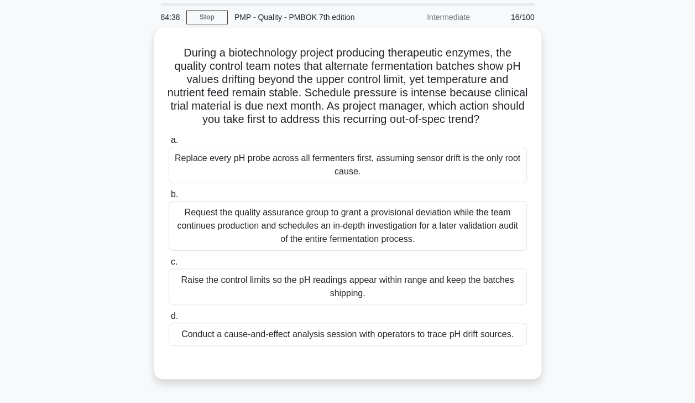
scroll to position [32, 0]
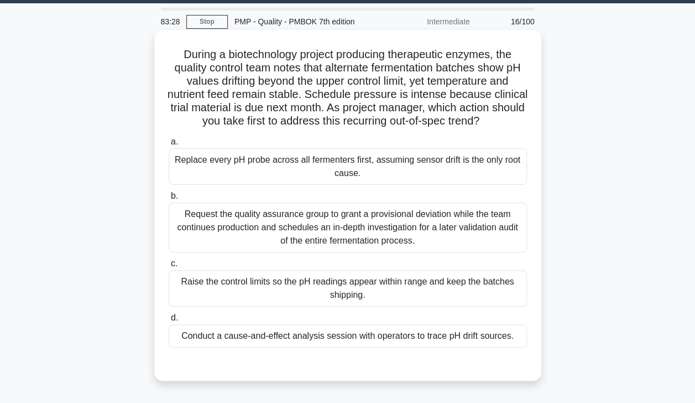
click at [232, 347] on div "Conduct a cause-and-effect analysis session with operators to trace pH drift so…" at bounding box center [348, 335] width 358 height 23
click at [169, 321] on input "d. Conduct a cause-and-effect analysis session with operators to trace pH drift…" at bounding box center [169, 317] width 0 height 7
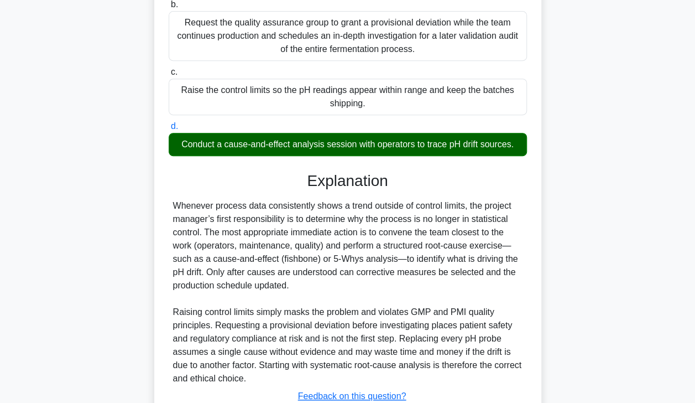
scroll to position [317, 0]
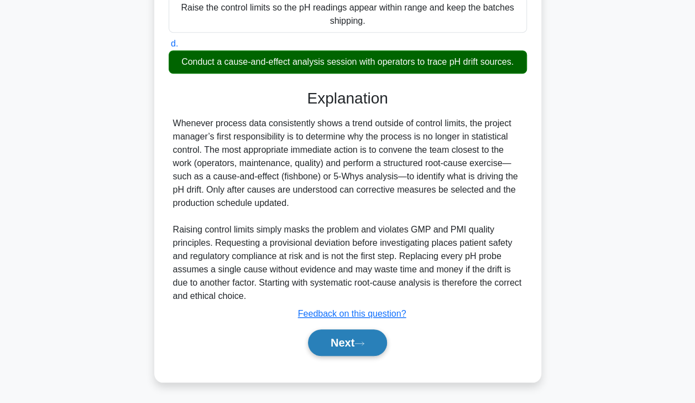
click at [346, 338] on button "Next" at bounding box center [347, 342] width 79 height 27
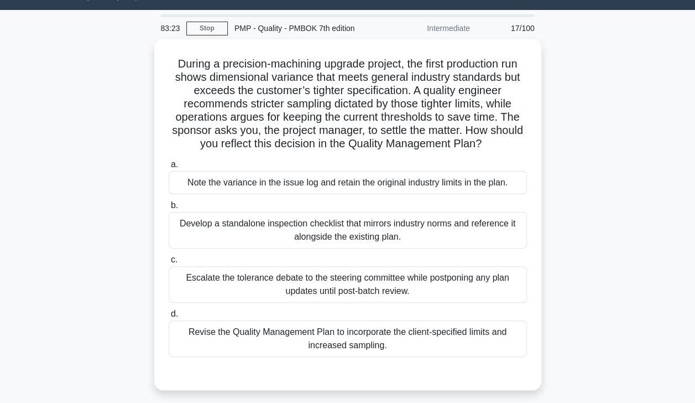
scroll to position [0, 0]
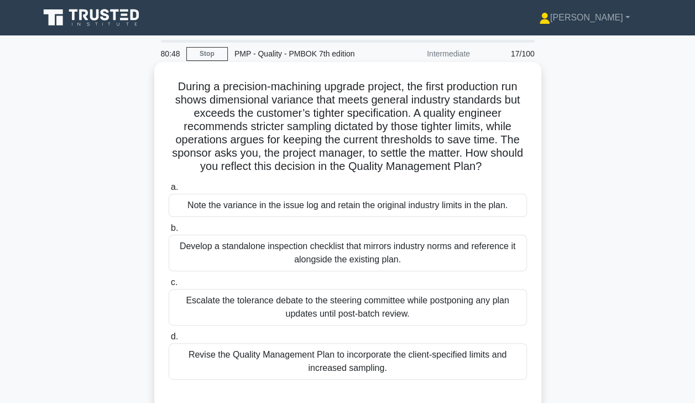
click at [444, 366] on div "Revise the Quality Management Plan to incorporate the client-specified limits a…" at bounding box center [348, 361] width 358 height 37
click at [169, 340] on input "d. Revise the Quality Management Plan to incorporate the client-specified limit…" at bounding box center [169, 336] width 0 height 7
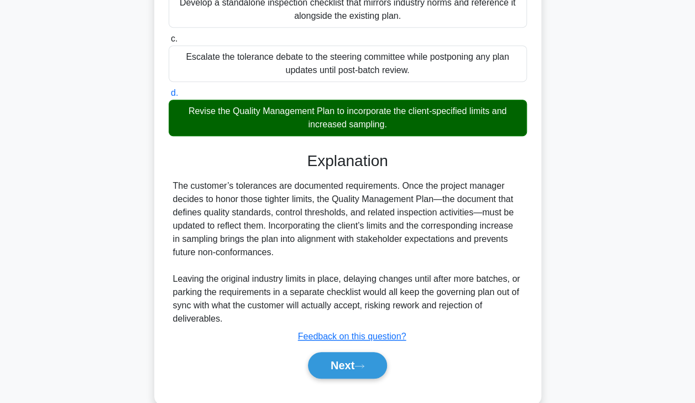
scroll to position [244, 0]
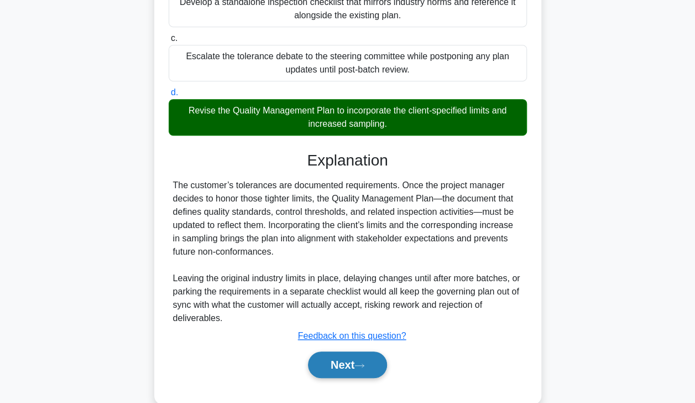
click at [361, 360] on button "Next" at bounding box center [347, 364] width 79 height 27
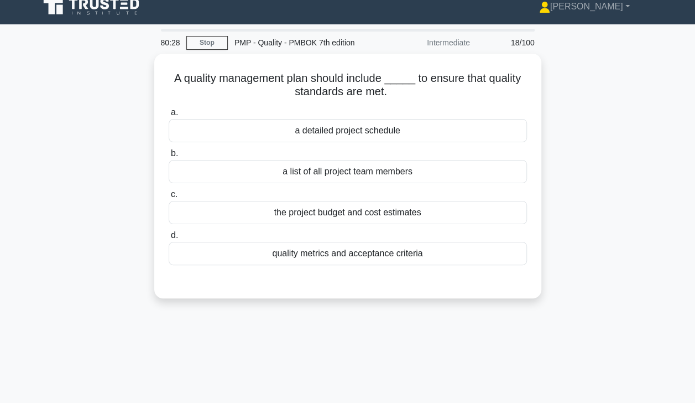
scroll to position [0, 0]
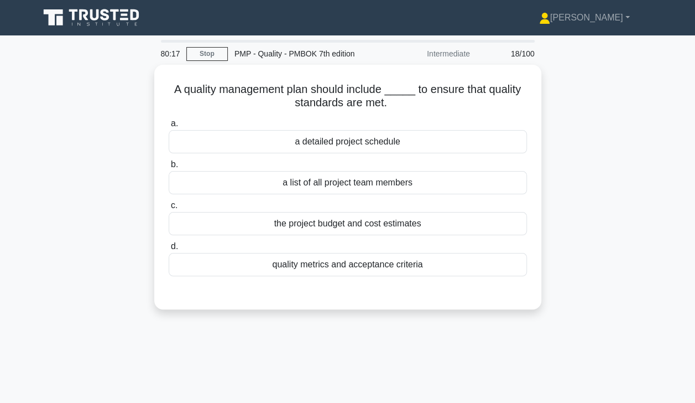
click at [409, 268] on div "quality metrics and acceptance criteria" at bounding box center [348, 264] width 358 height 23
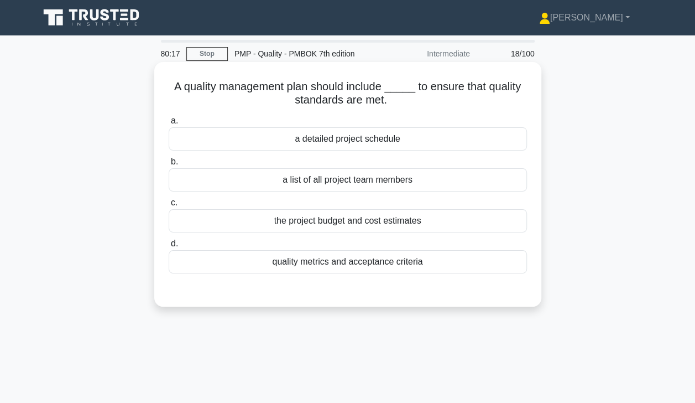
click at [169, 247] on input "d. quality metrics and acceptance criteria" at bounding box center [169, 243] width 0 height 7
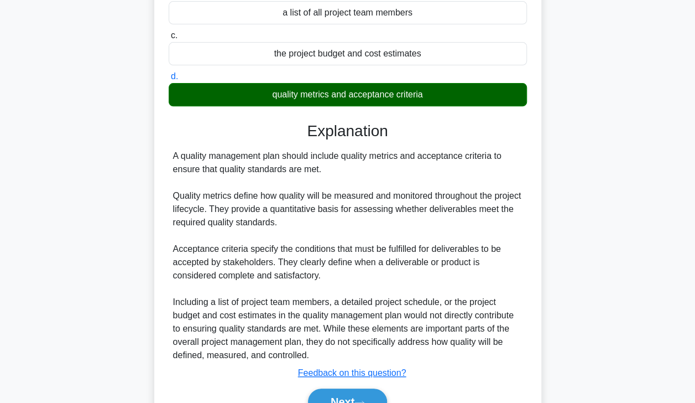
scroll to position [225, 0]
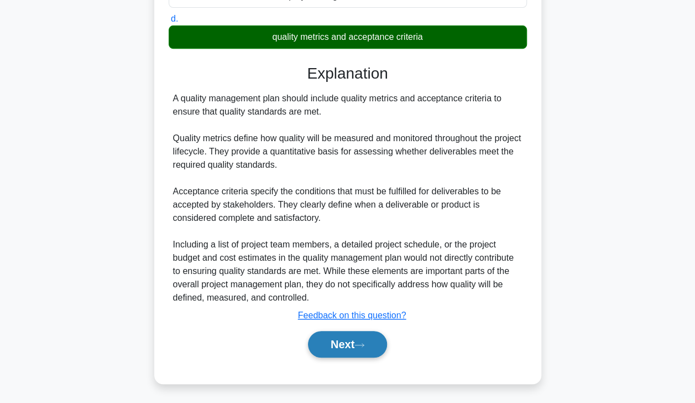
click at [359, 342] on icon at bounding box center [360, 345] width 10 height 6
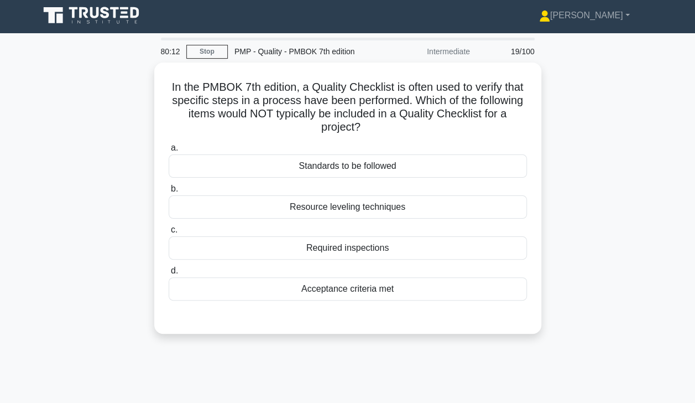
scroll to position [0, 0]
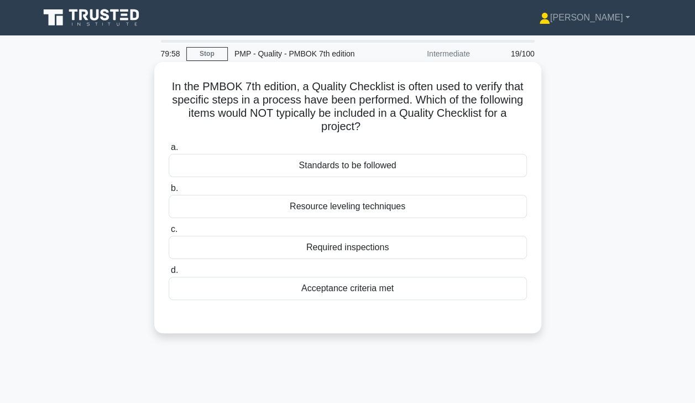
click at [397, 207] on div "Resource leveling techniques" at bounding box center [348, 206] width 358 height 23
click at [169, 192] on input "b. Resource leveling techniques" at bounding box center [169, 188] width 0 height 7
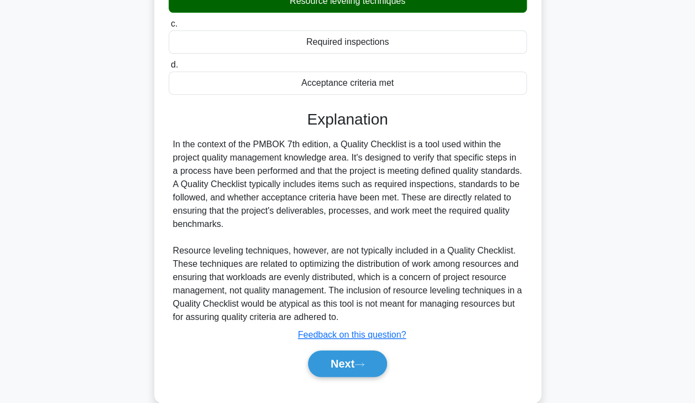
scroll to position [225, 0]
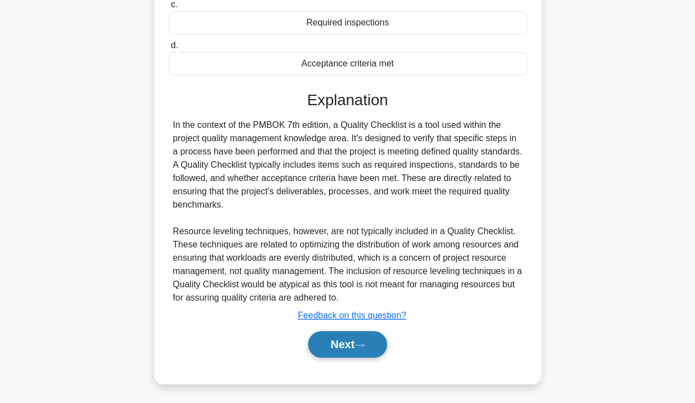
click at [348, 348] on button "Next" at bounding box center [347, 344] width 79 height 27
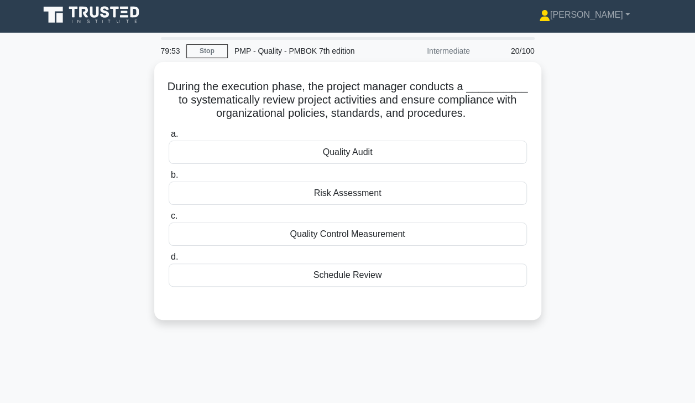
scroll to position [0, 0]
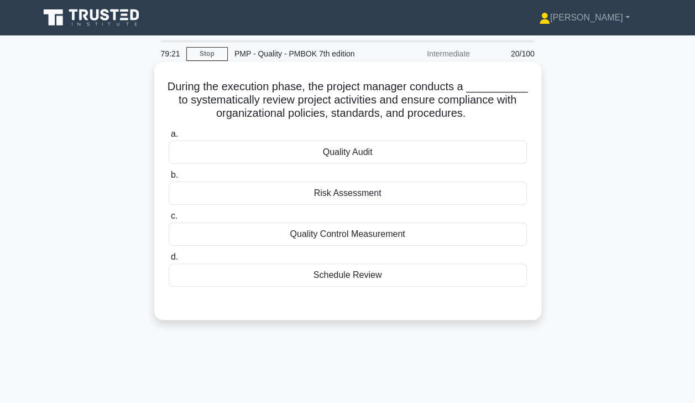
click at [406, 156] on div "Quality Audit" at bounding box center [348, 151] width 358 height 23
click at [169, 138] on input "a. Quality Audit" at bounding box center [169, 134] width 0 height 7
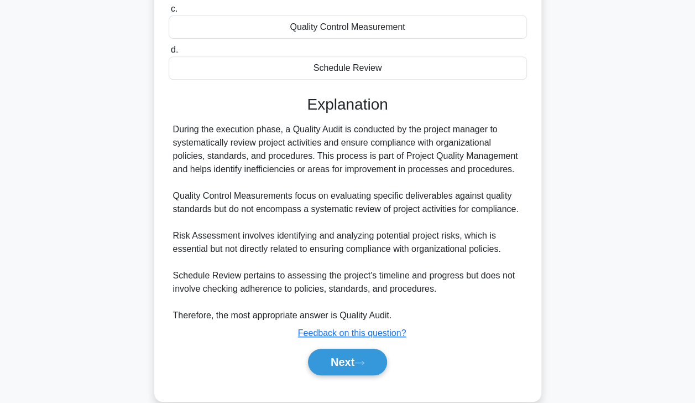
scroll to position [225, 0]
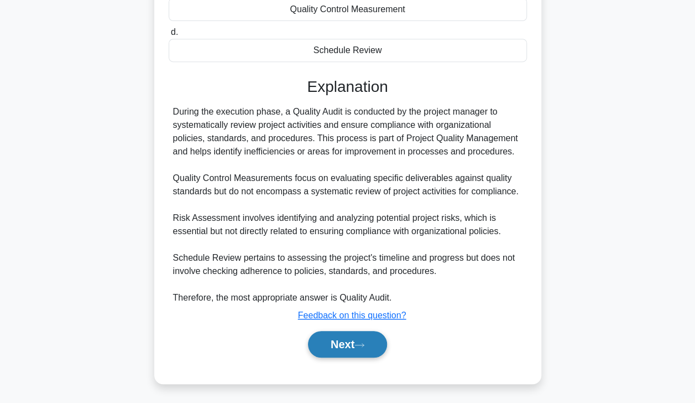
click at [352, 340] on button "Next" at bounding box center [347, 344] width 79 height 27
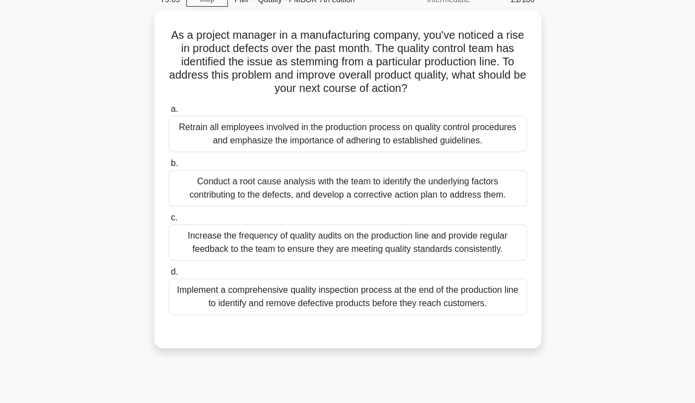
scroll to position [0, 0]
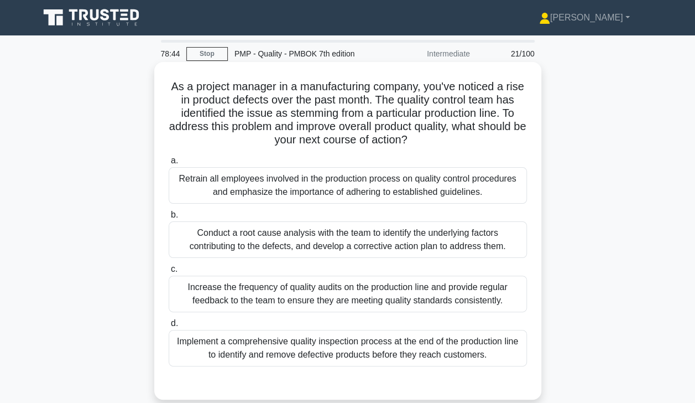
click at [404, 241] on div "Conduct a root cause analysis with the team to identify the underlying factors …" at bounding box center [348, 239] width 358 height 37
click at [169, 218] on input "b. Conduct a root cause analysis with the team to identify the underlying facto…" at bounding box center [169, 214] width 0 height 7
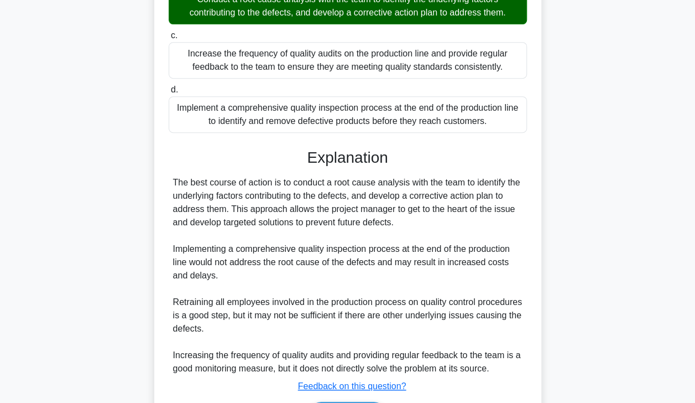
scroll to position [304, 0]
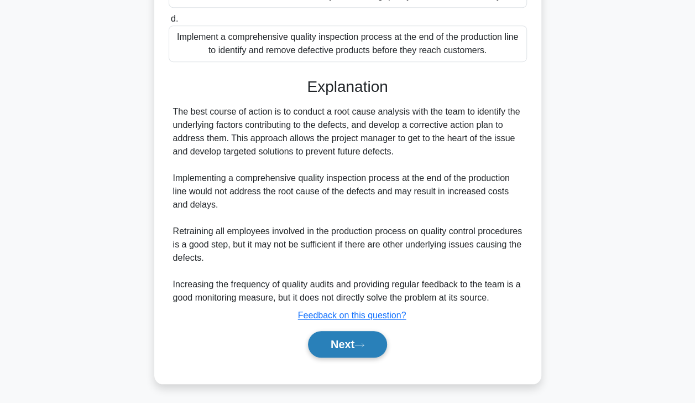
click at [352, 343] on button "Next" at bounding box center [347, 344] width 79 height 27
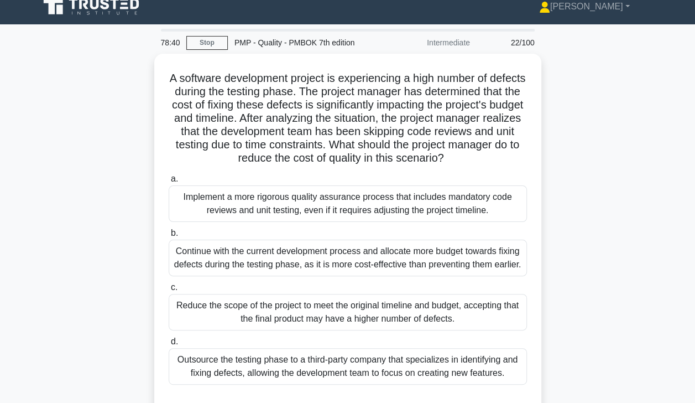
scroll to position [0, 0]
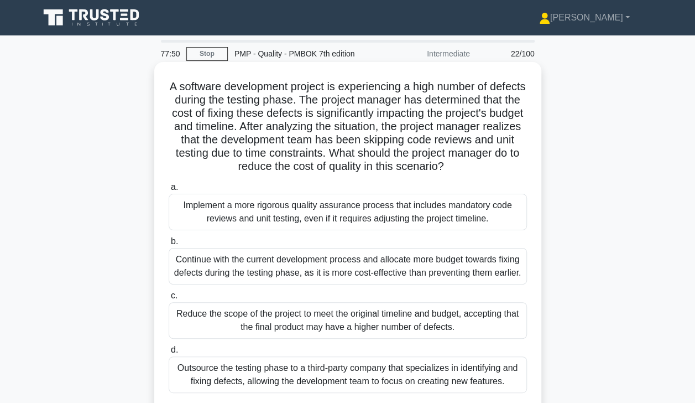
click at [419, 215] on div "Implement a more rigorous quality assurance process that includes mandatory cod…" at bounding box center [348, 212] width 358 height 37
click at [169, 191] on input "a. Implement a more rigorous quality assurance process that includes mandatory …" at bounding box center [169, 187] width 0 height 7
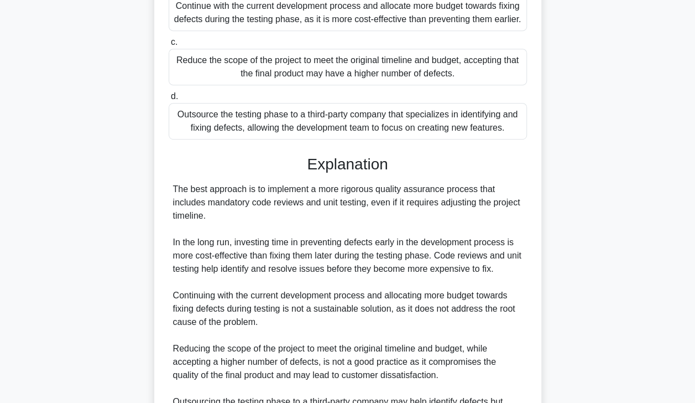
scroll to position [384, 0]
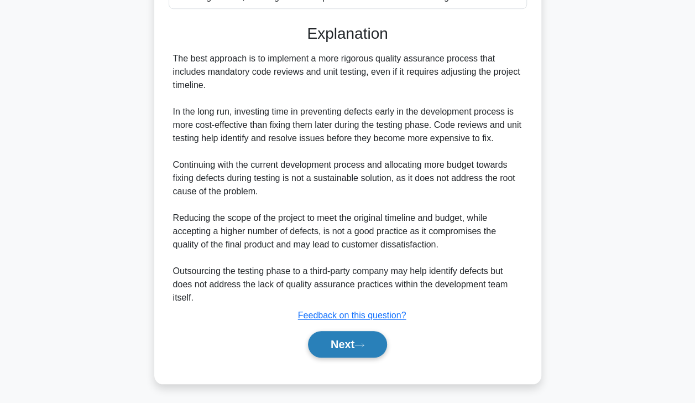
click at [352, 340] on button "Next" at bounding box center [347, 344] width 79 height 27
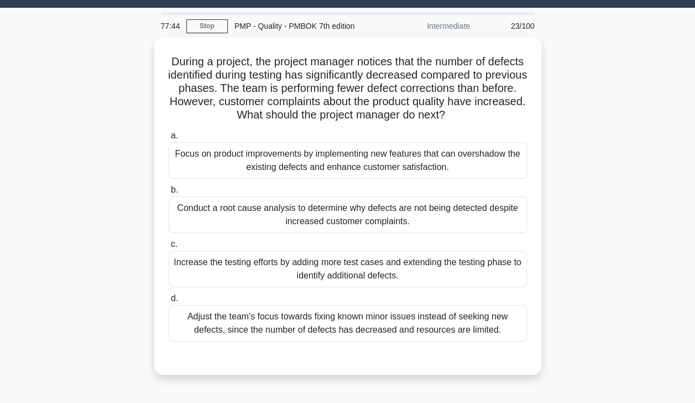
scroll to position [25, 0]
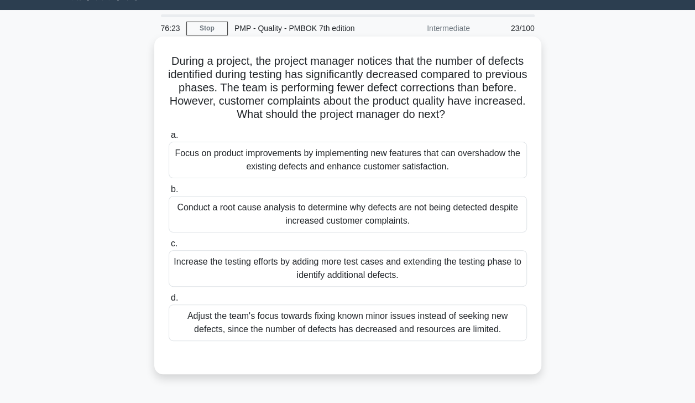
click at [365, 217] on div "Conduct a root cause analysis to determine why defects are not being detected d…" at bounding box center [348, 214] width 358 height 37
click at [169, 193] on input "b. Conduct a root cause analysis to determine why defects are not being detecte…" at bounding box center [169, 189] width 0 height 7
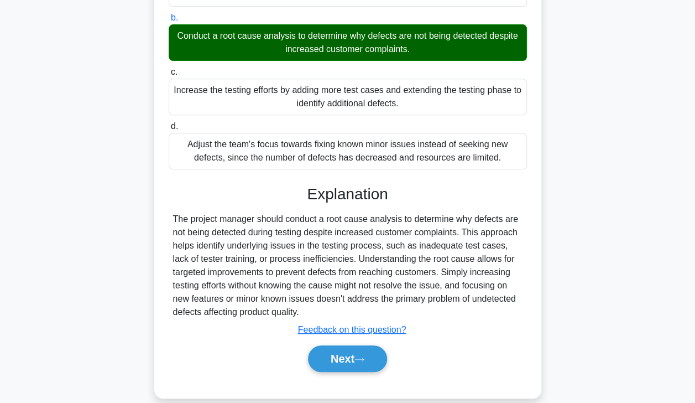
scroll to position [198, 0]
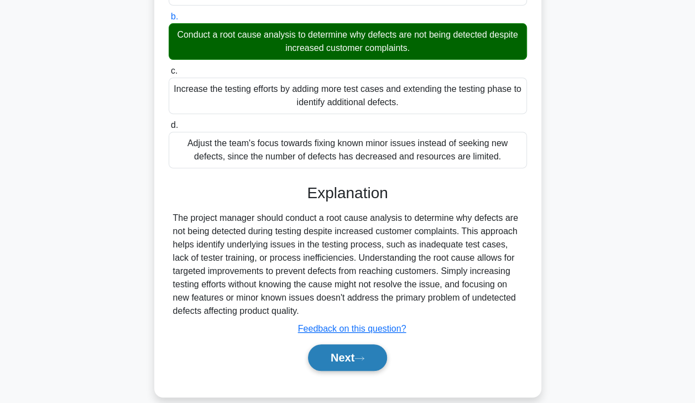
click at [342, 358] on button "Next" at bounding box center [347, 357] width 79 height 27
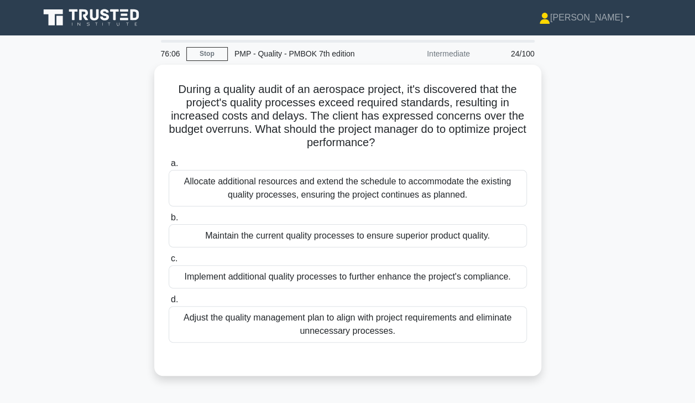
scroll to position [0, 0]
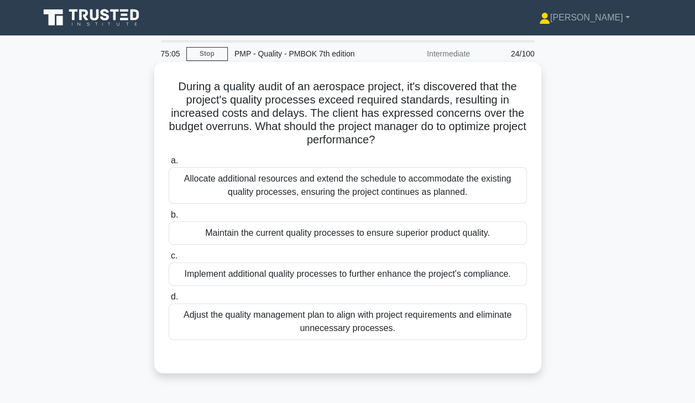
click at [390, 326] on div "Adjust the quality management plan to align with project requirements and elimi…" at bounding box center [348, 321] width 358 height 37
click at [169, 300] on input "d. Adjust the quality management plan to align with project requirements and el…" at bounding box center [169, 296] width 0 height 7
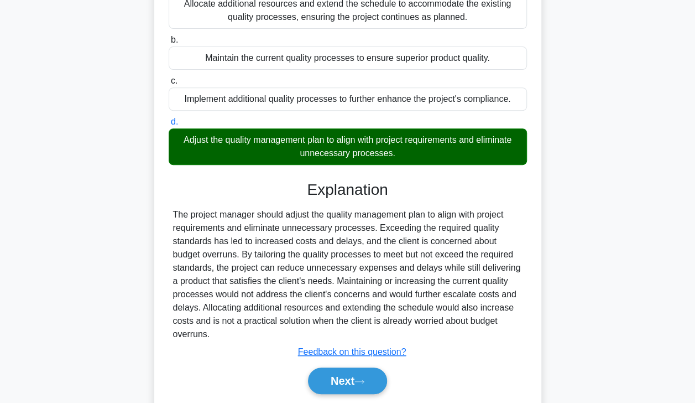
scroll to position [211, 0]
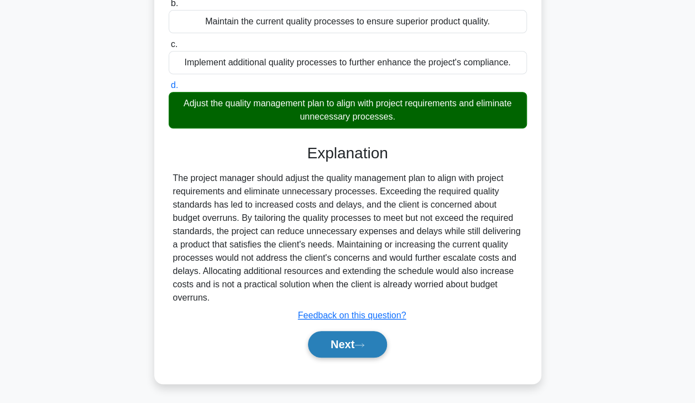
click at [352, 345] on button "Next" at bounding box center [347, 344] width 79 height 27
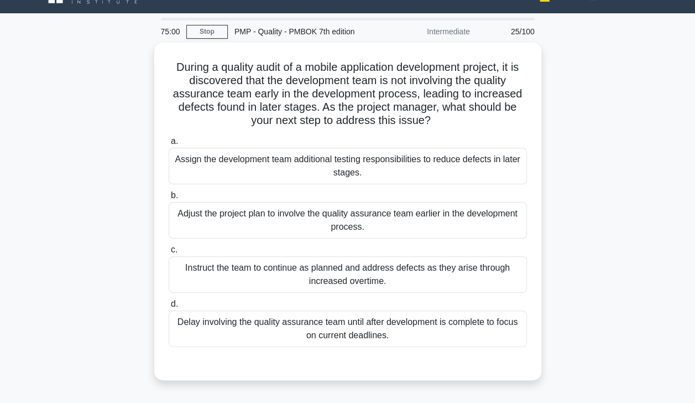
scroll to position [20, 0]
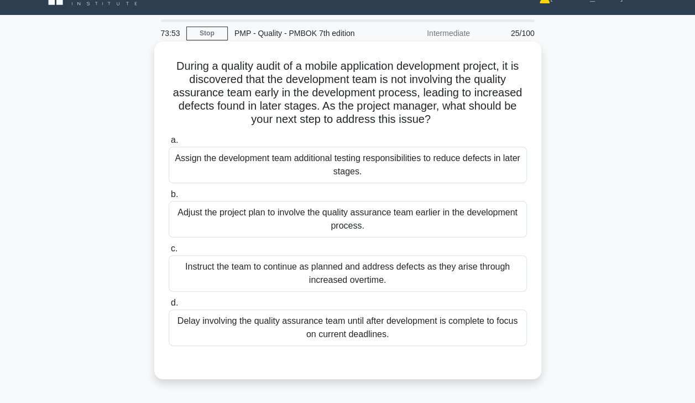
click at [350, 226] on div "Adjust the project plan to involve the quality assurance team earlier in the de…" at bounding box center [348, 219] width 358 height 37
click at [169, 198] on input "b. Adjust the project plan to involve the quality assurance team earlier in the…" at bounding box center [169, 194] width 0 height 7
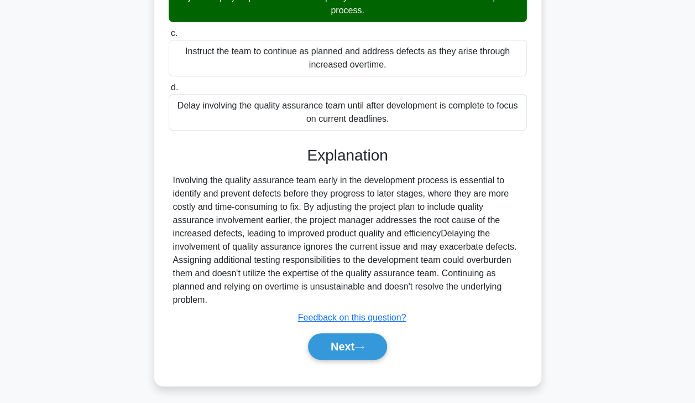
scroll to position [238, 0]
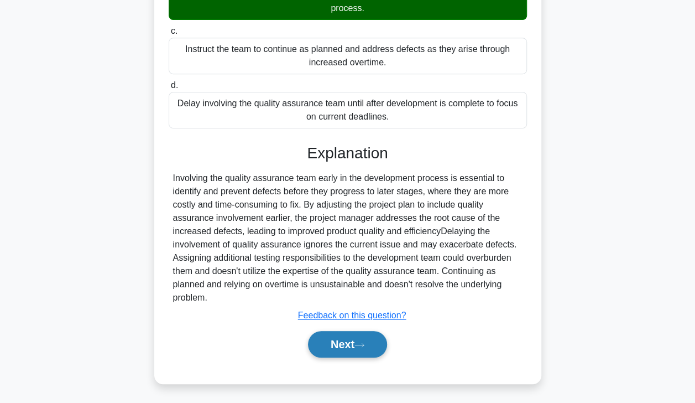
click at [345, 342] on button "Next" at bounding box center [347, 344] width 79 height 27
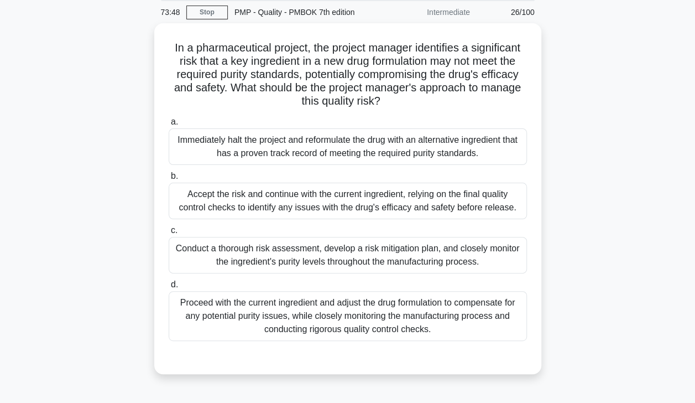
scroll to position [37, 0]
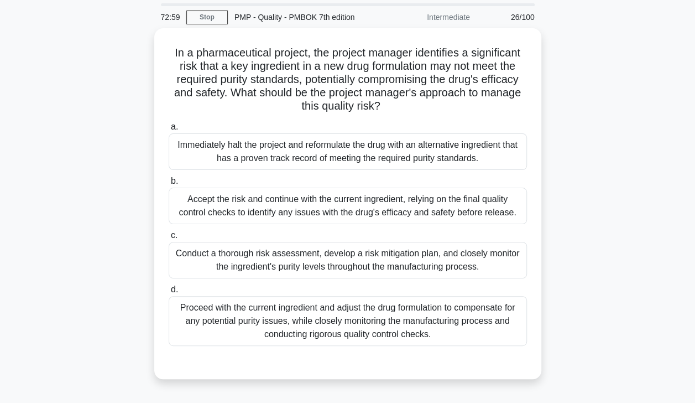
click at [393, 273] on div "Conduct a thorough risk assessment, develop a risk mitigation plan, and closely…" at bounding box center [348, 260] width 358 height 37
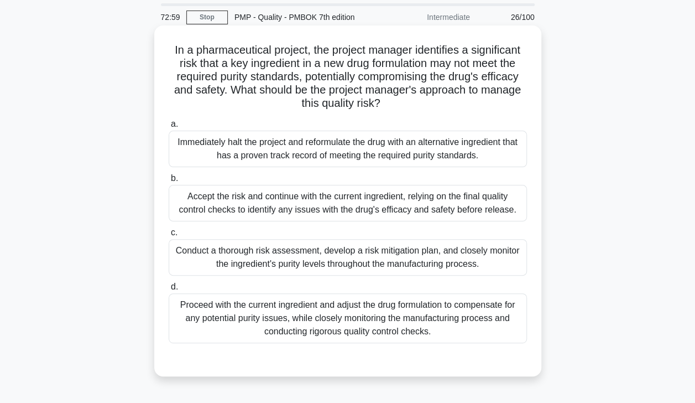
click at [169, 236] on input "c. Conduct a thorough risk assessment, develop a risk mitigation plan, and clos…" at bounding box center [169, 232] width 0 height 7
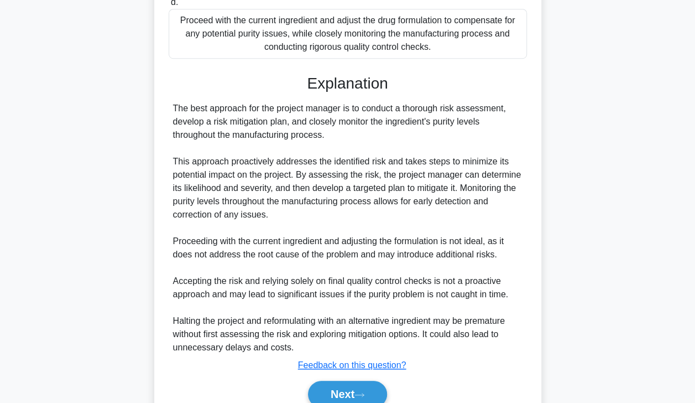
scroll to position [371, 0]
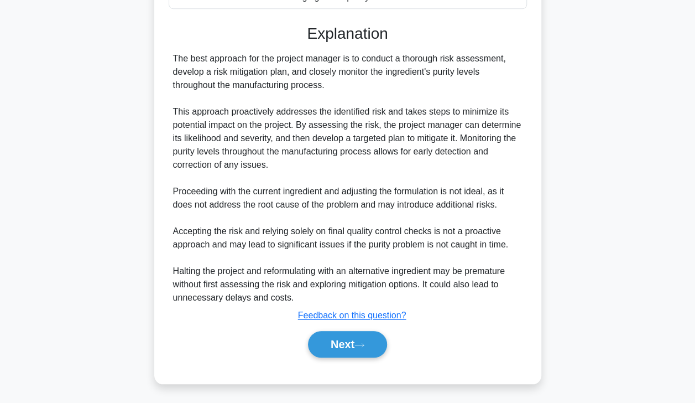
click at [352, 347] on button "Next" at bounding box center [347, 344] width 79 height 27
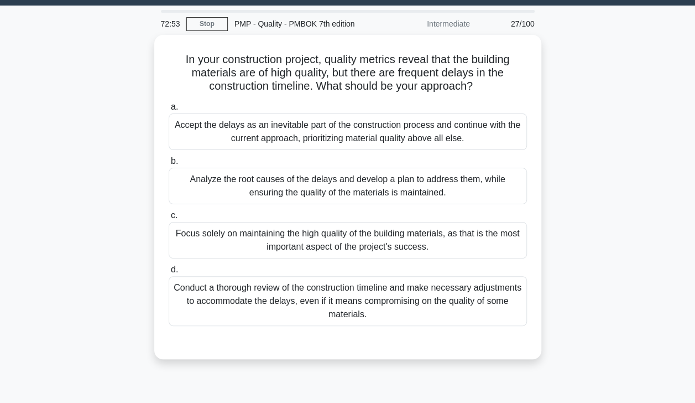
scroll to position [23, 0]
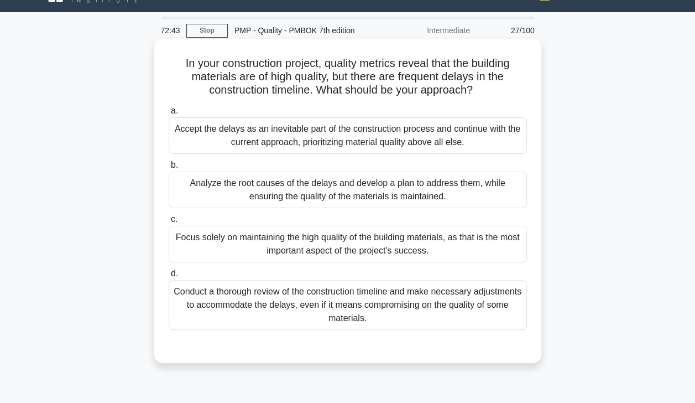
click at [468, 195] on div "Analyze the root causes of the delays and develop a plan to address them, while…" at bounding box center [348, 189] width 358 height 37
click at [169, 169] on input "b. Analyze the root causes of the delays and develop a plan to address them, wh…" at bounding box center [169, 165] width 0 height 7
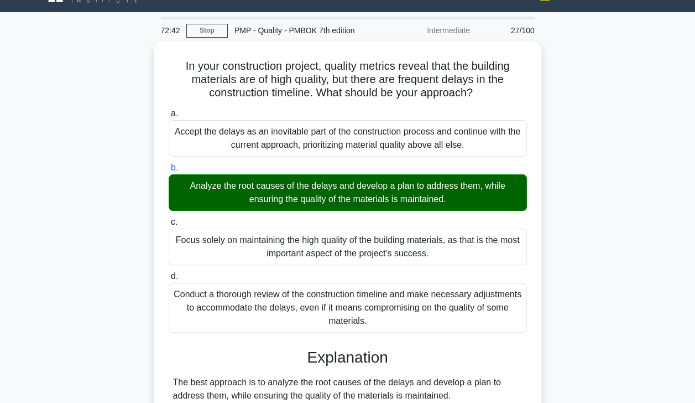
click at [579, 351] on div "In your construction project, quality metrics reveal that the building material…" at bounding box center [348, 387] width 631 height 692
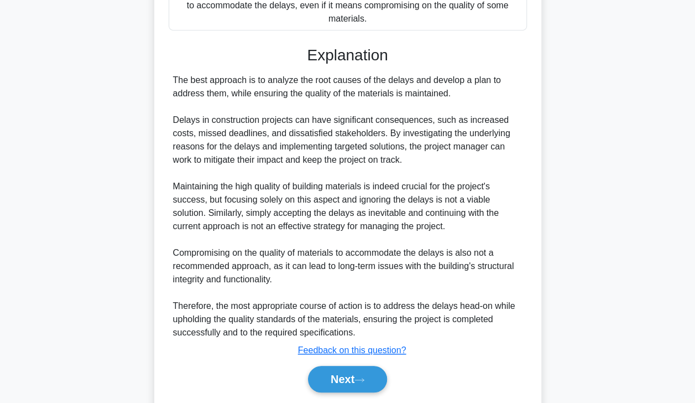
scroll to position [357, 0]
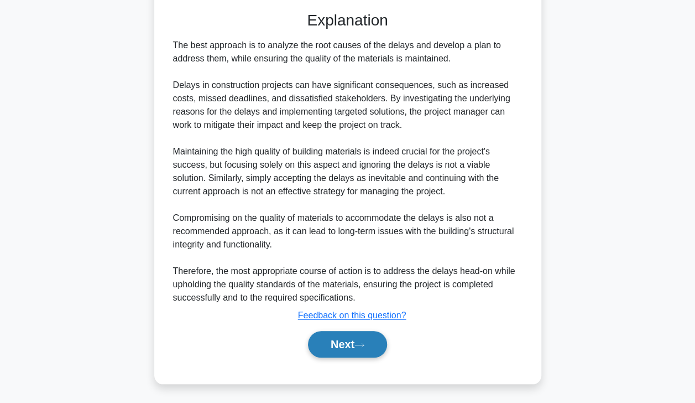
click at [353, 348] on button "Next" at bounding box center [347, 344] width 79 height 27
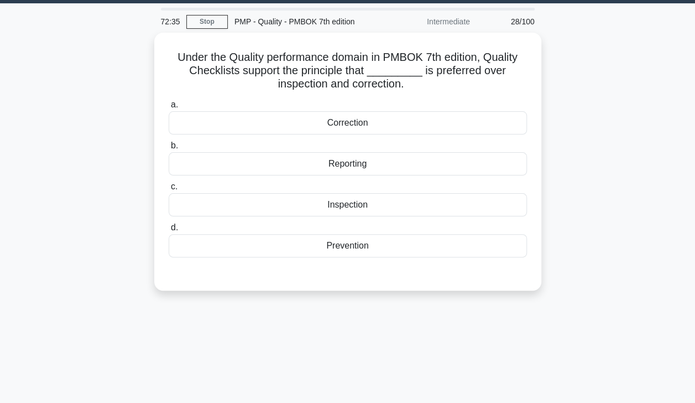
scroll to position [0, 0]
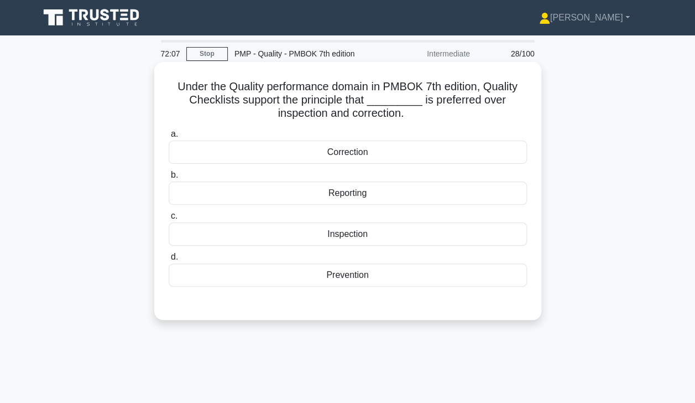
click at [390, 280] on div "Prevention" at bounding box center [348, 274] width 358 height 23
click at [169, 261] on input "d. Prevention" at bounding box center [169, 256] width 0 height 7
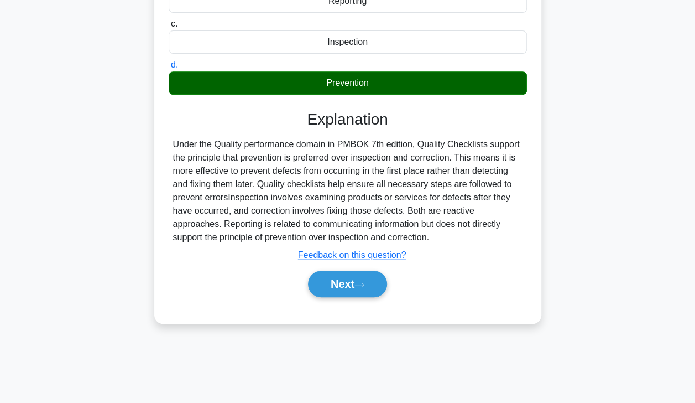
scroll to position [195, 0]
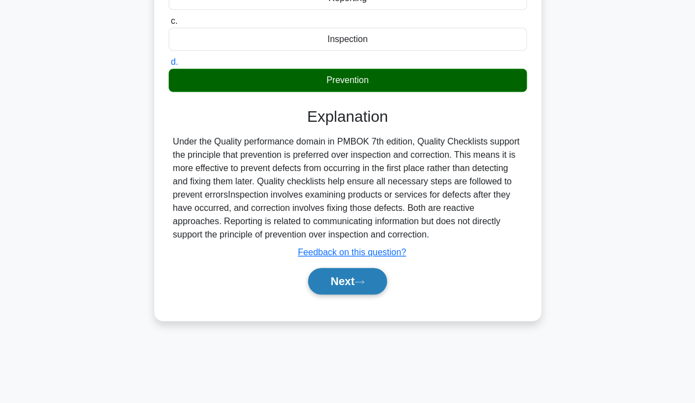
click at [352, 282] on button "Next" at bounding box center [347, 281] width 79 height 27
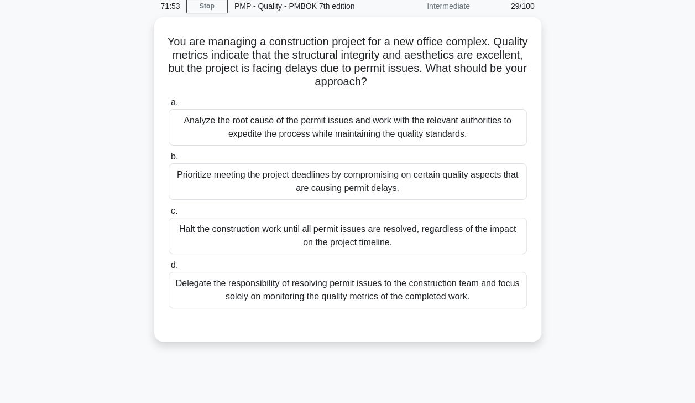
scroll to position [40, 0]
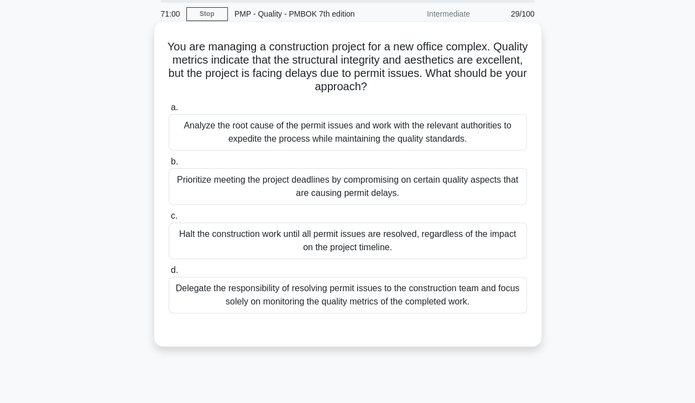
click at [250, 140] on div "Analyze the root cause of the permit issues and work with the relevant authorit…" at bounding box center [348, 132] width 358 height 37
click at [169, 111] on input "a. Analyze the root cause of the permit issues and work with the relevant autho…" at bounding box center [169, 107] width 0 height 7
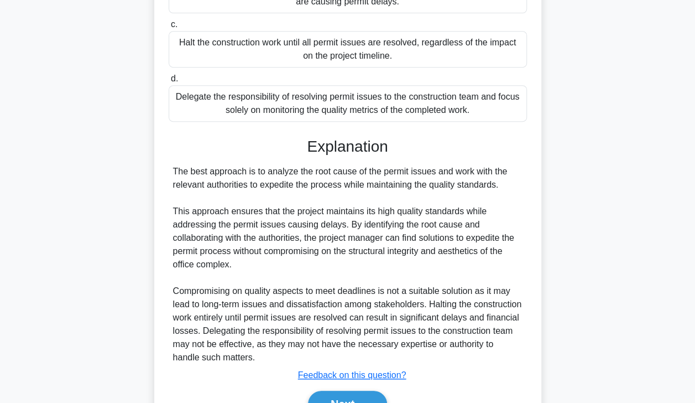
scroll to position [291, 0]
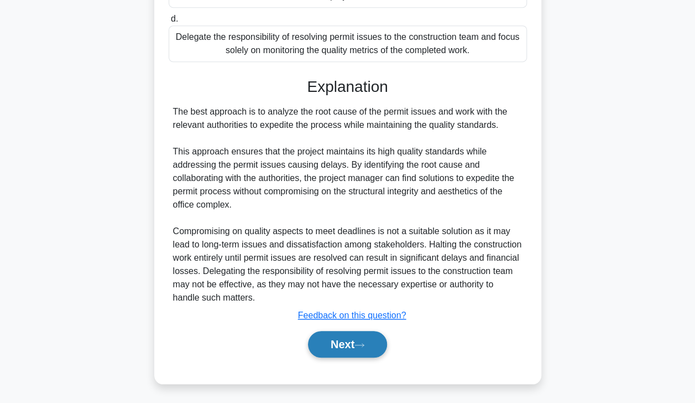
click at [343, 354] on button "Next" at bounding box center [347, 344] width 79 height 27
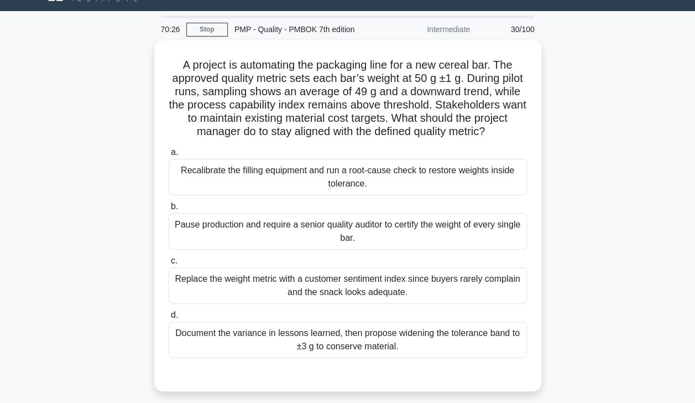
scroll to position [19, 0]
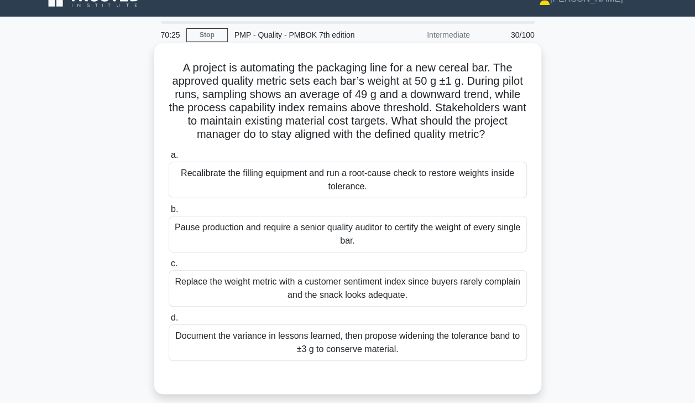
click at [217, 171] on label "a. Recalibrate the filling equipment and run a root-cause check to restore weig…" at bounding box center [348, 173] width 358 height 50
click at [169, 159] on input "a. Recalibrate the filling equipment and run a root-cause check to restore weig…" at bounding box center [169, 155] width 0 height 7
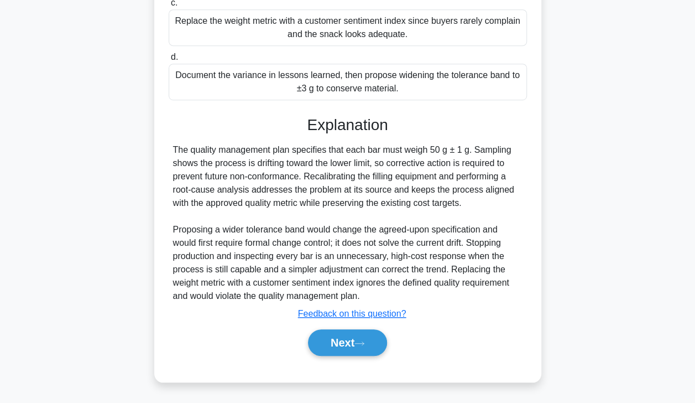
scroll to position [291, 0]
click at [342, 352] on button "Next" at bounding box center [347, 342] width 79 height 27
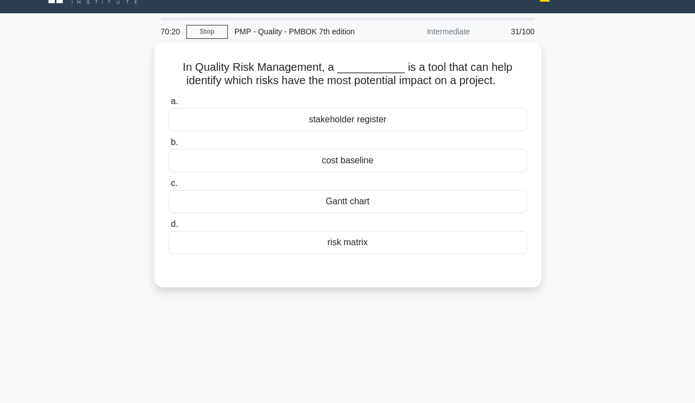
scroll to position [10, 0]
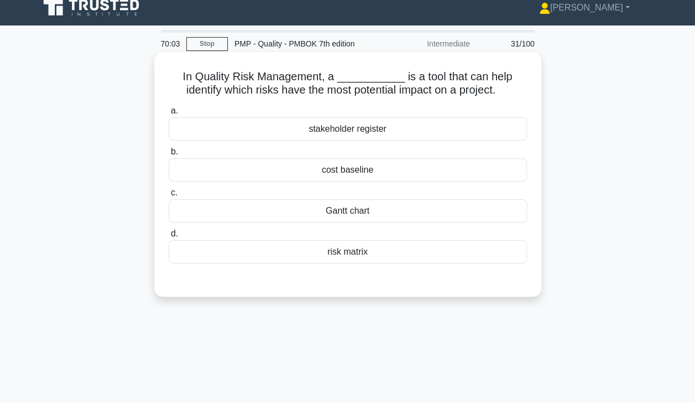
click at [256, 259] on div "risk matrix" at bounding box center [348, 251] width 358 height 23
click at [169, 237] on input "d. risk matrix" at bounding box center [169, 233] width 0 height 7
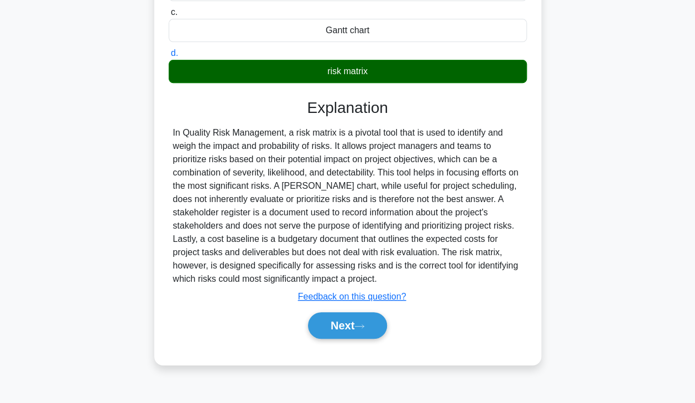
scroll to position [192, 0]
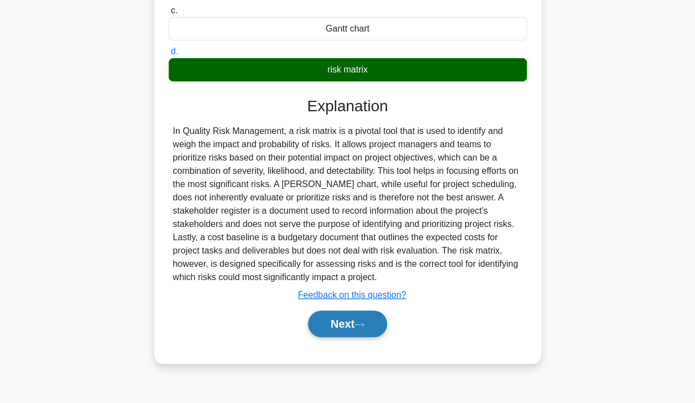
click at [346, 331] on button "Next" at bounding box center [347, 323] width 79 height 27
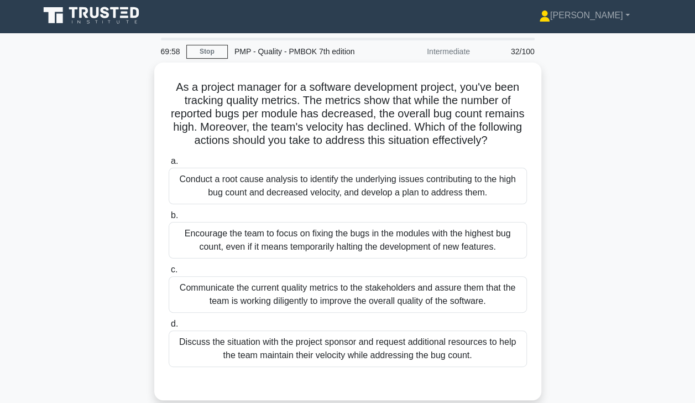
scroll to position [2, 0]
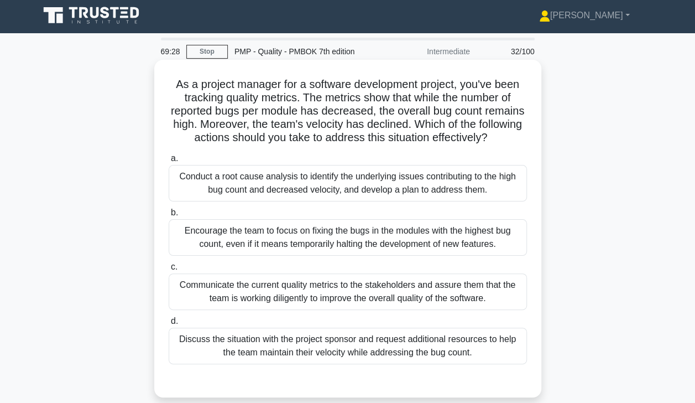
click at [322, 200] on div "Conduct a root cause analysis to identify the underlying issues contributing to…" at bounding box center [348, 183] width 358 height 37
click at [169, 162] on input "a. Conduct a root cause analysis to identify the underlying issues contributing…" at bounding box center [169, 158] width 0 height 7
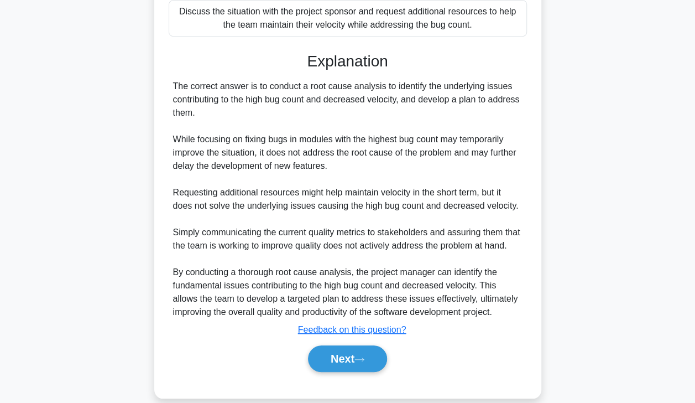
scroll to position [357, 0]
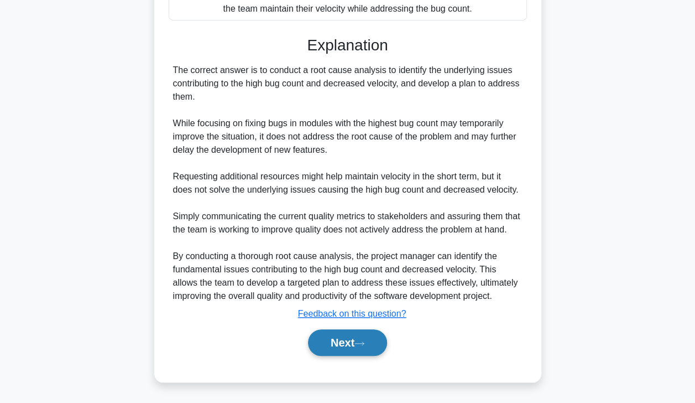
click at [345, 352] on button "Next" at bounding box center [347, 342] width 79 height 27
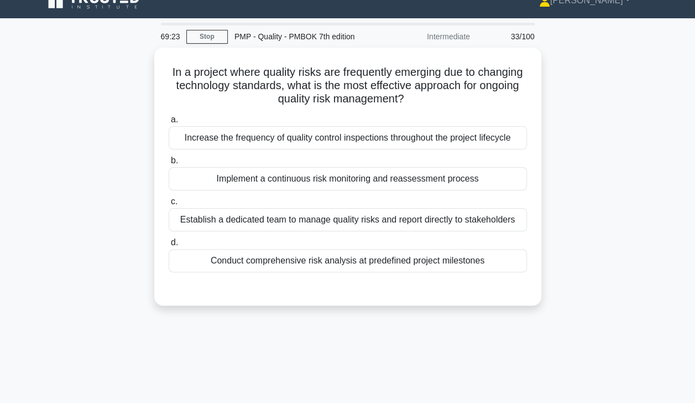
scroll to position [0, 0]
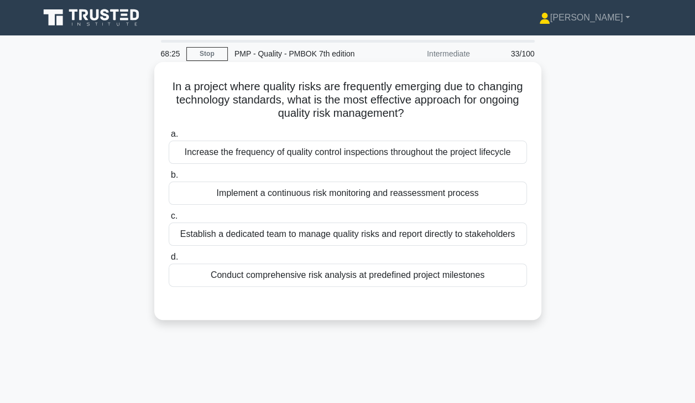
click at [274, 202] on div "Implement a continuous risk monitoring and reassessment process" at bounding box center [348, 192] width 358 height 23
click at [169, 179] on input "b. Implement a continuous risk monitoring and reassessment process" at bounding box center [169, 174] width 0 height 7
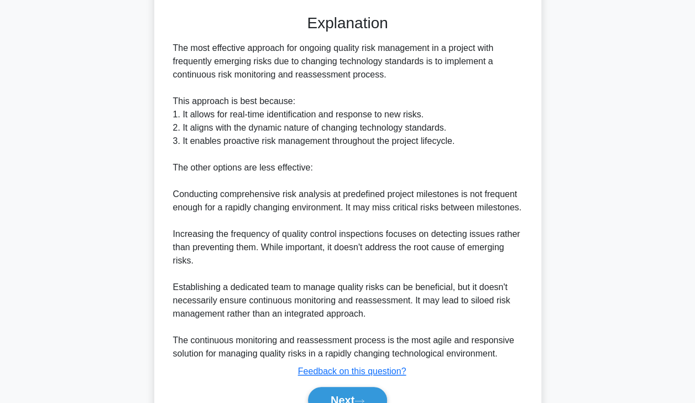
scroll to position [344, 0]
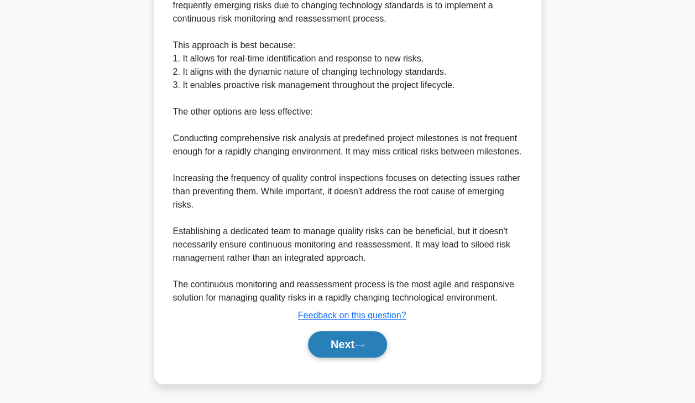
click at [337, 343] on button "Next" at bounding box center [347, 344] width 79 height 27
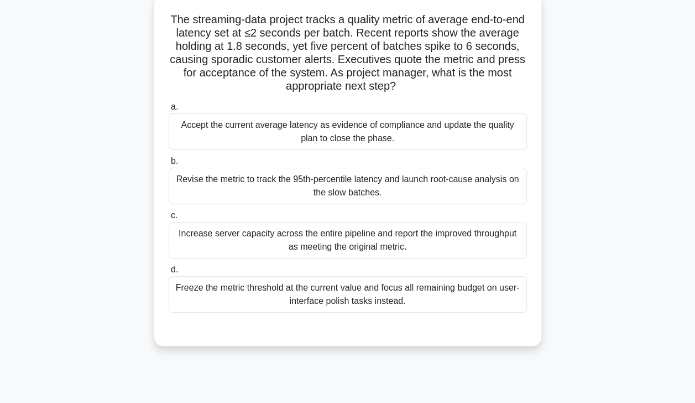
scroll to position [70, 0]
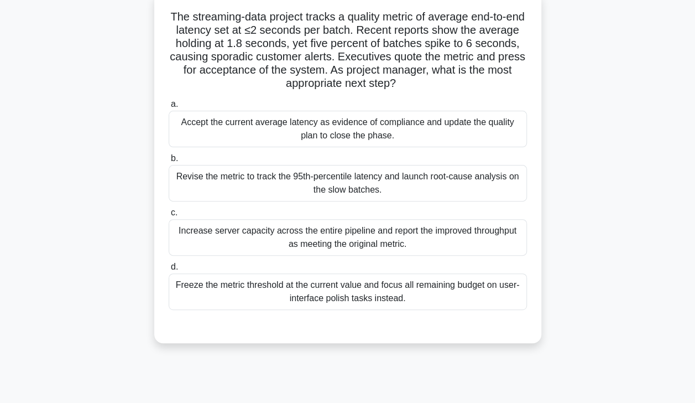
click at [217, 191] on div "Revise the metric to track the 95th-percentile latency and launch root-cause an…" at bounding box center [348, 183] width 358 height 37
click at [169, 162] on input "b. Revise the metric to track the 95th-percentile latency and launch root-cause…" at bounding box center [169, 158] width 0 height 7
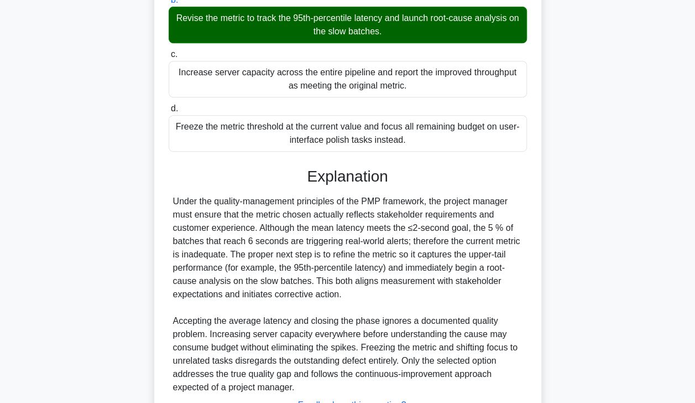
scroll to position [317, 0]
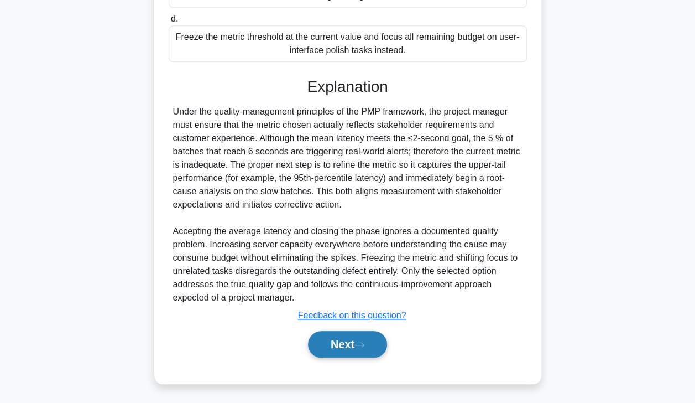
click at [341, 348] on button "Next" at bounding box center [347, 344] width 79 height 27
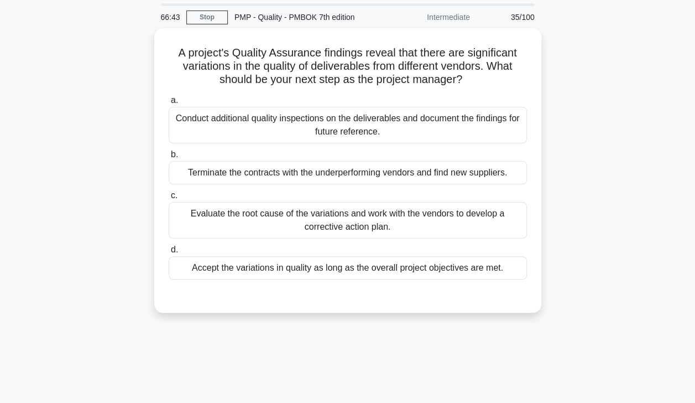
scroll to position [35, 0]
click at [254, 216] on div "Evaluate the root cause of the variations and work with the vendors to develop …" at bounding box center [348, 221] width 358 height 37
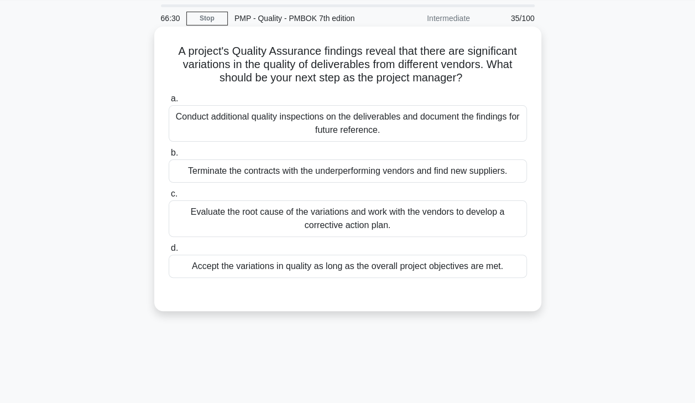
click at [169, 197] on input "c. Evaluate the root cause of the variations and work with the vendors to devel…" at bounding box center [169, 193] width 0 height 7
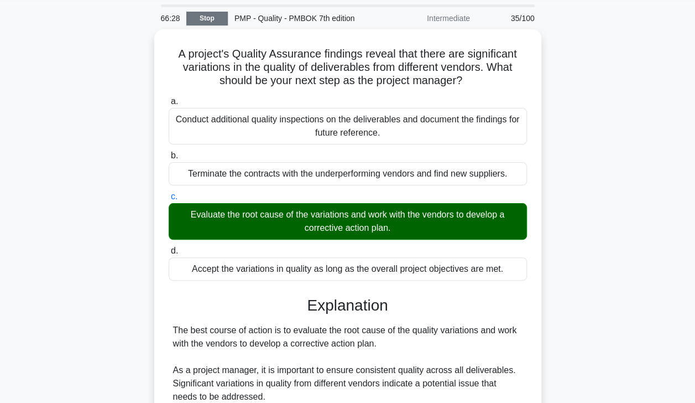
click at [207, 20] on link "Stop" at bounding box center [206, 19] width 41 height 14
